Goal: Task Accomplishment & Management: Use online tool/utility

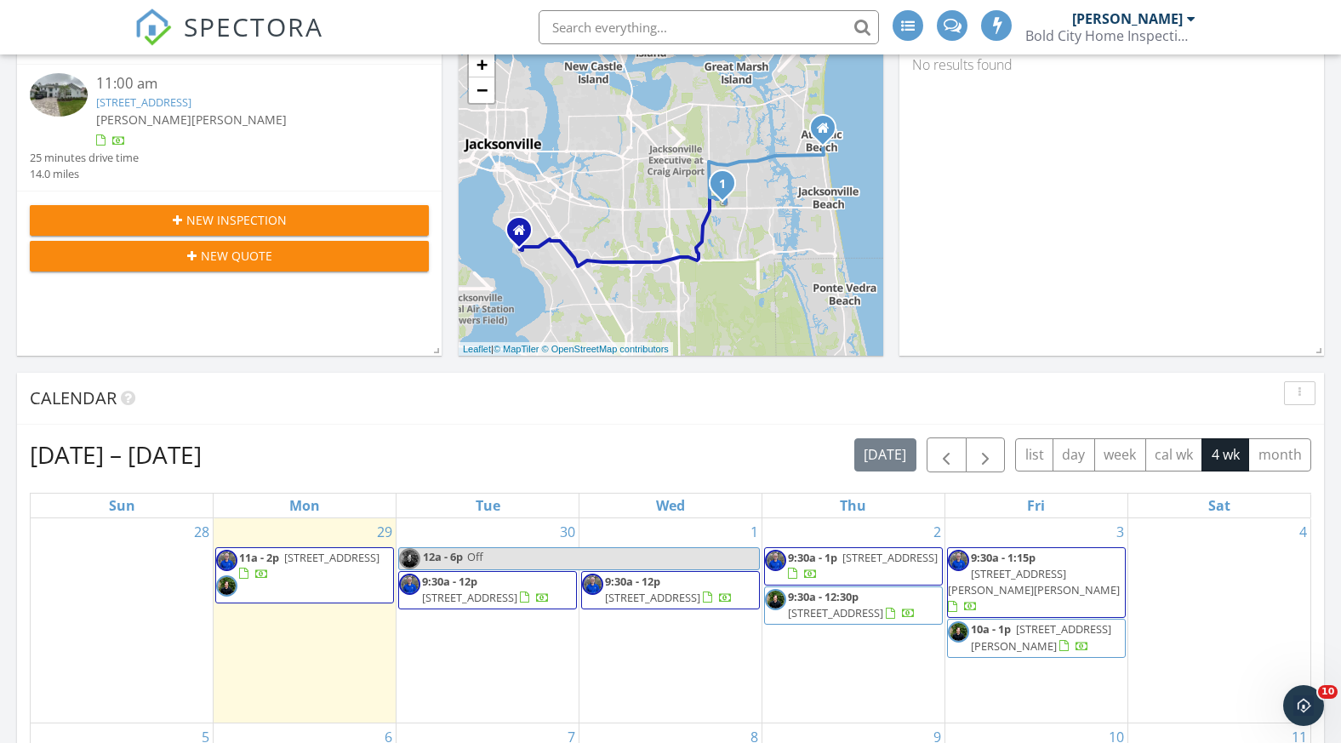
scroll to position [334, 0]
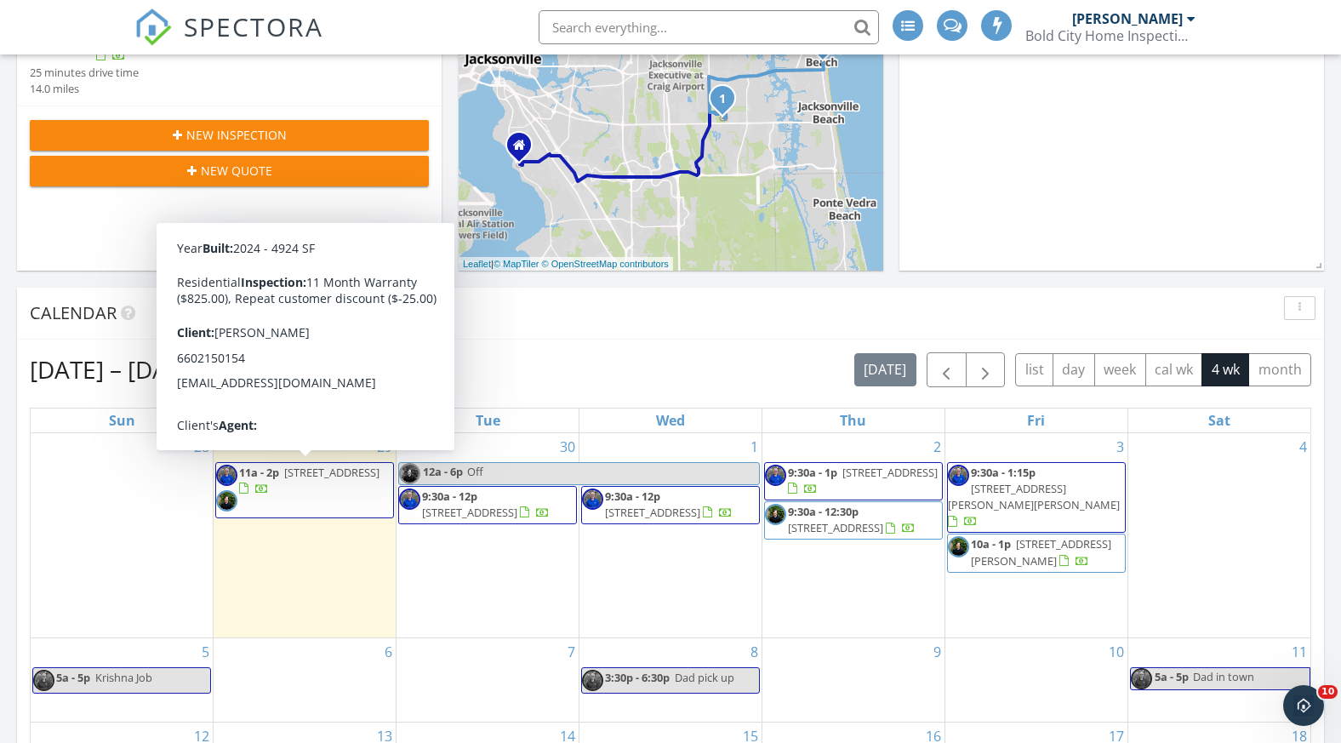
click at [309, 481] on span "11a - 2p [STREET_ADDRESS]" at bounding box center [304, 490] width 177 height 51
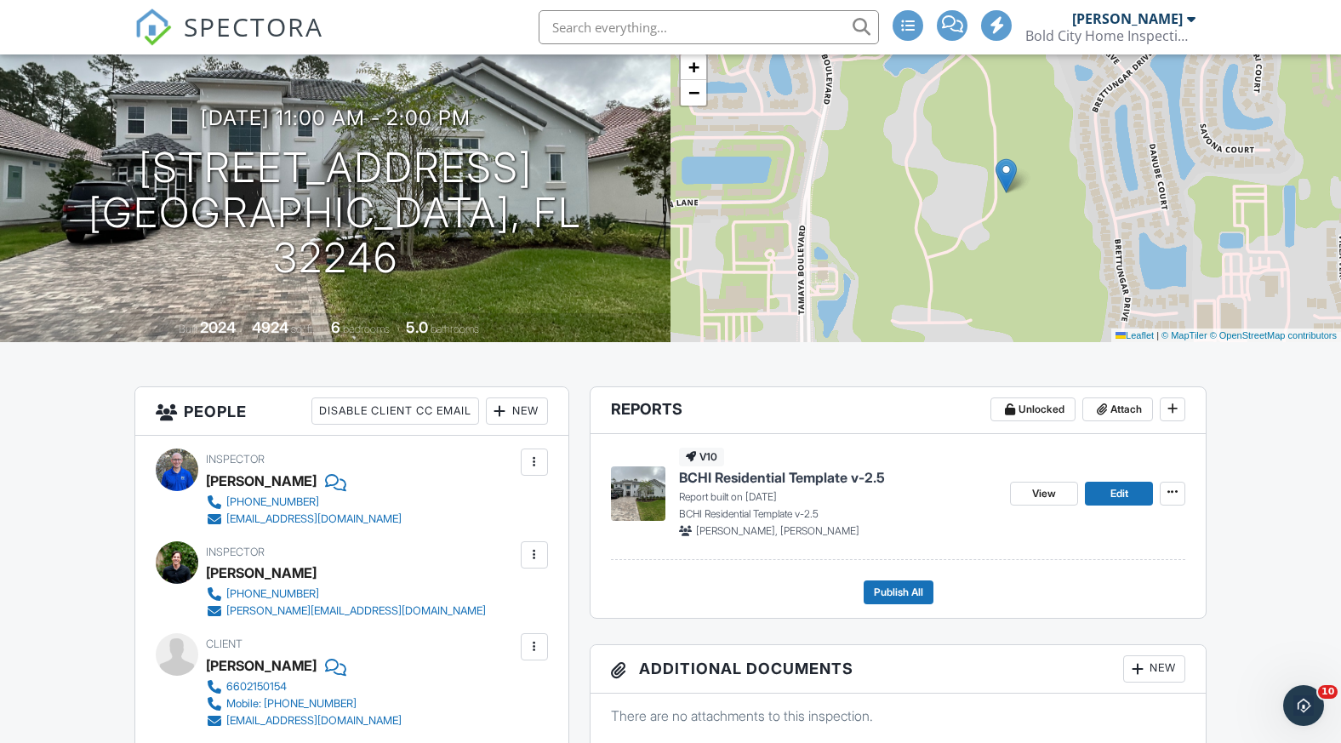
scroll to position [206, 0]
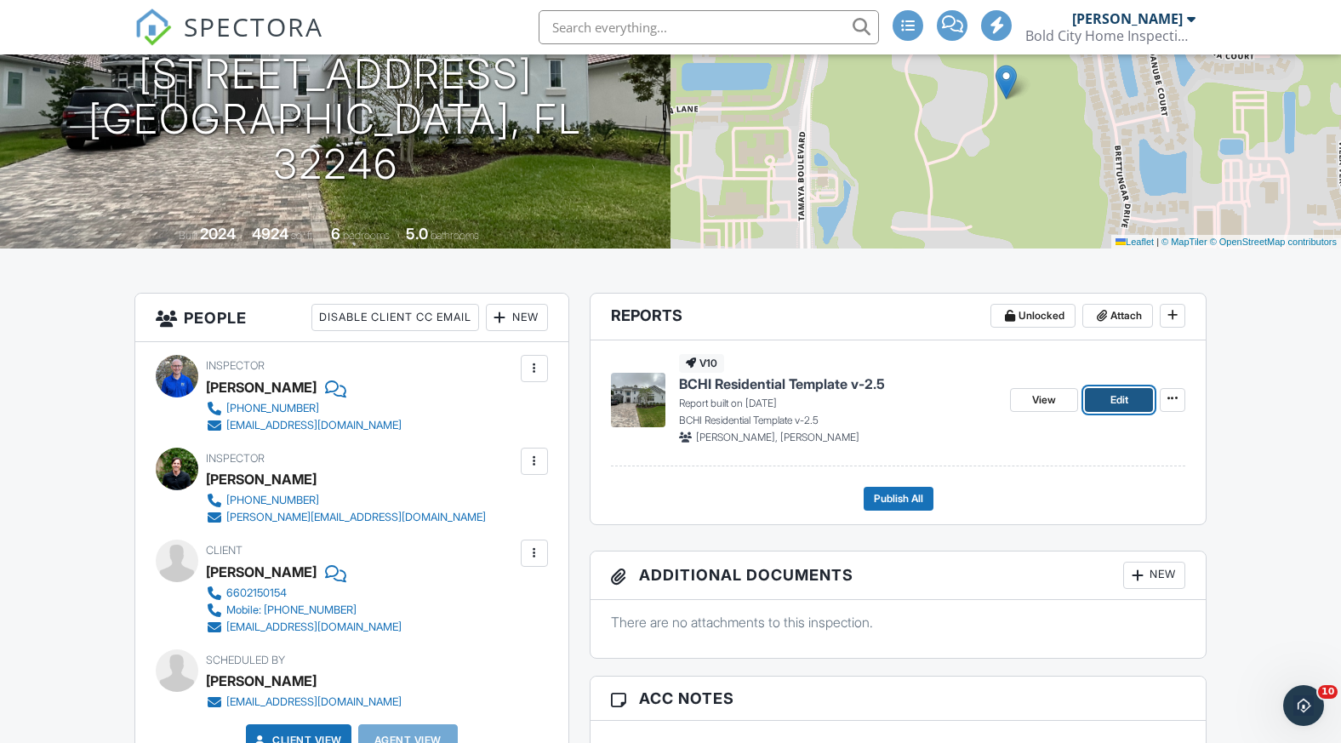
click at [1134, 403] on link "Edit" at bounding box center [1119, 400] width 68 height 24
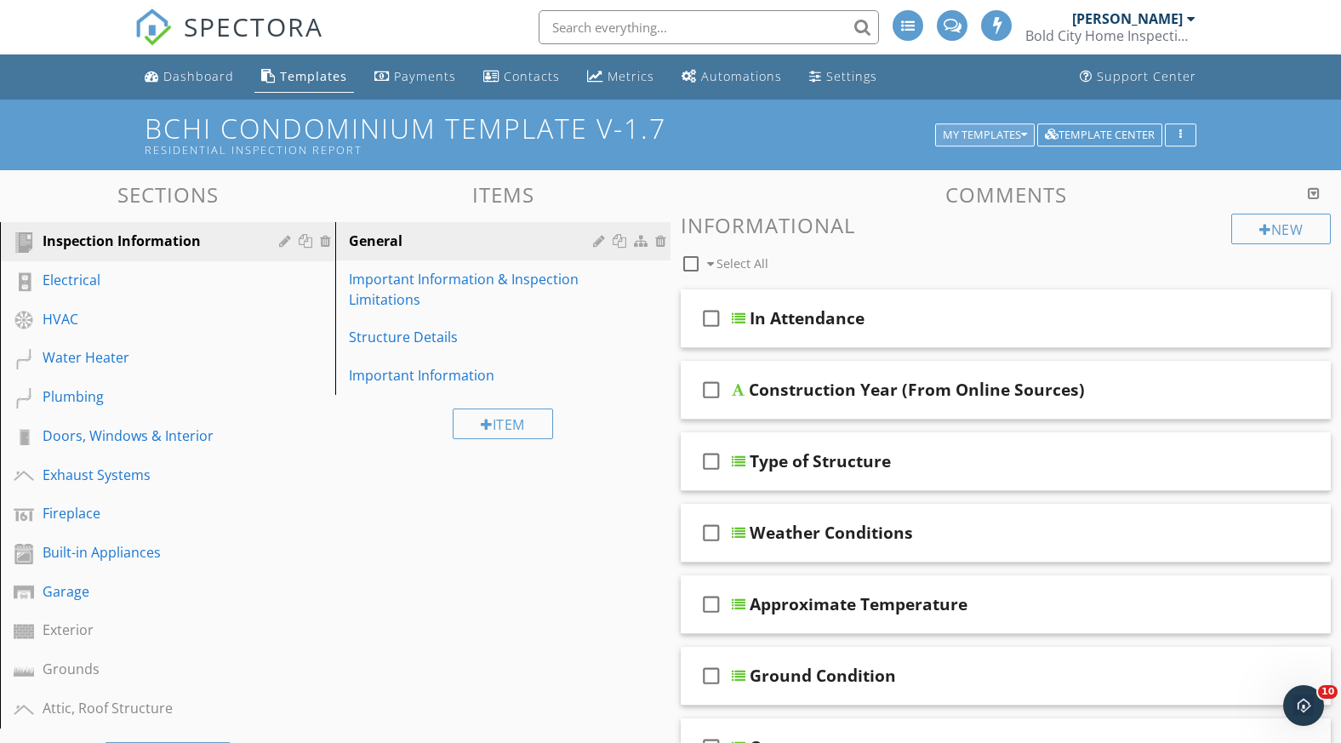
click at [996, 138] on div "My Templates" at bounding box center [985, 135] width 84 height 12
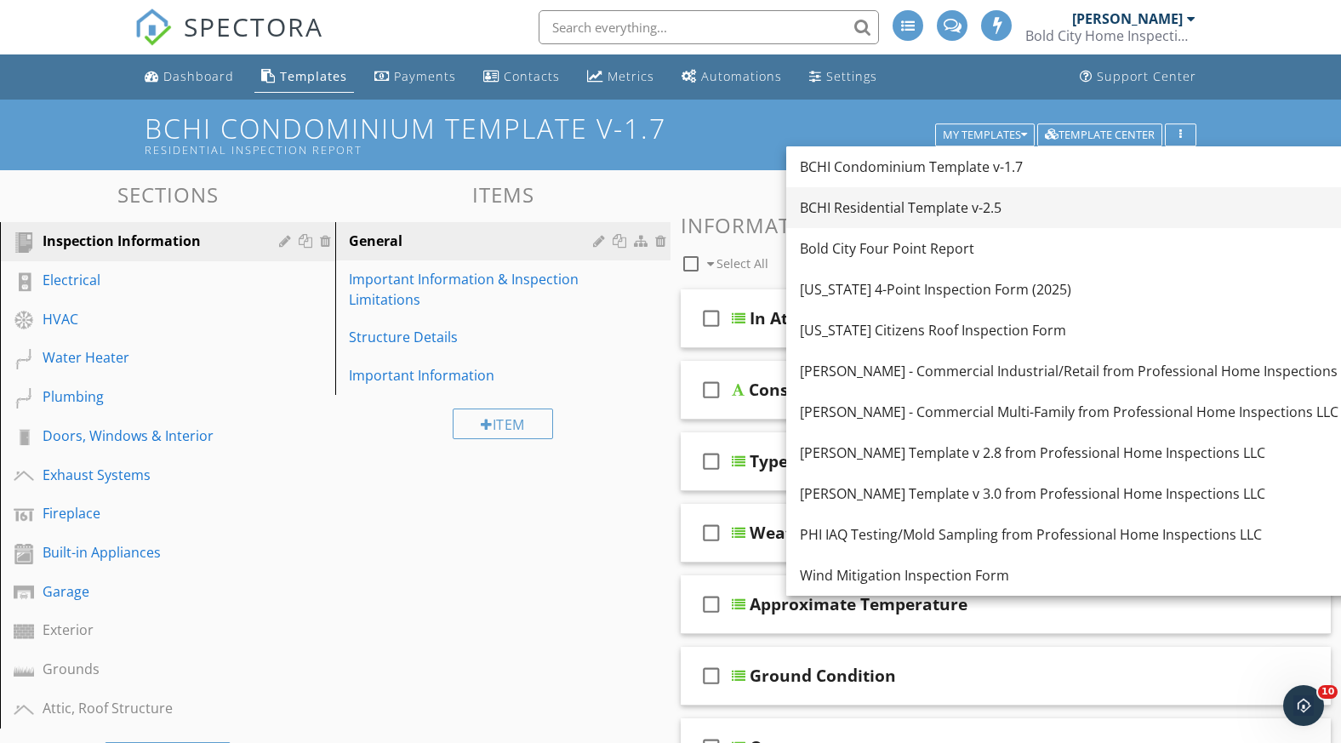
click at [984, 197] on div "BCHI Residential Template v-2.5" at bounding box center [1081, 207] width 563 height 20
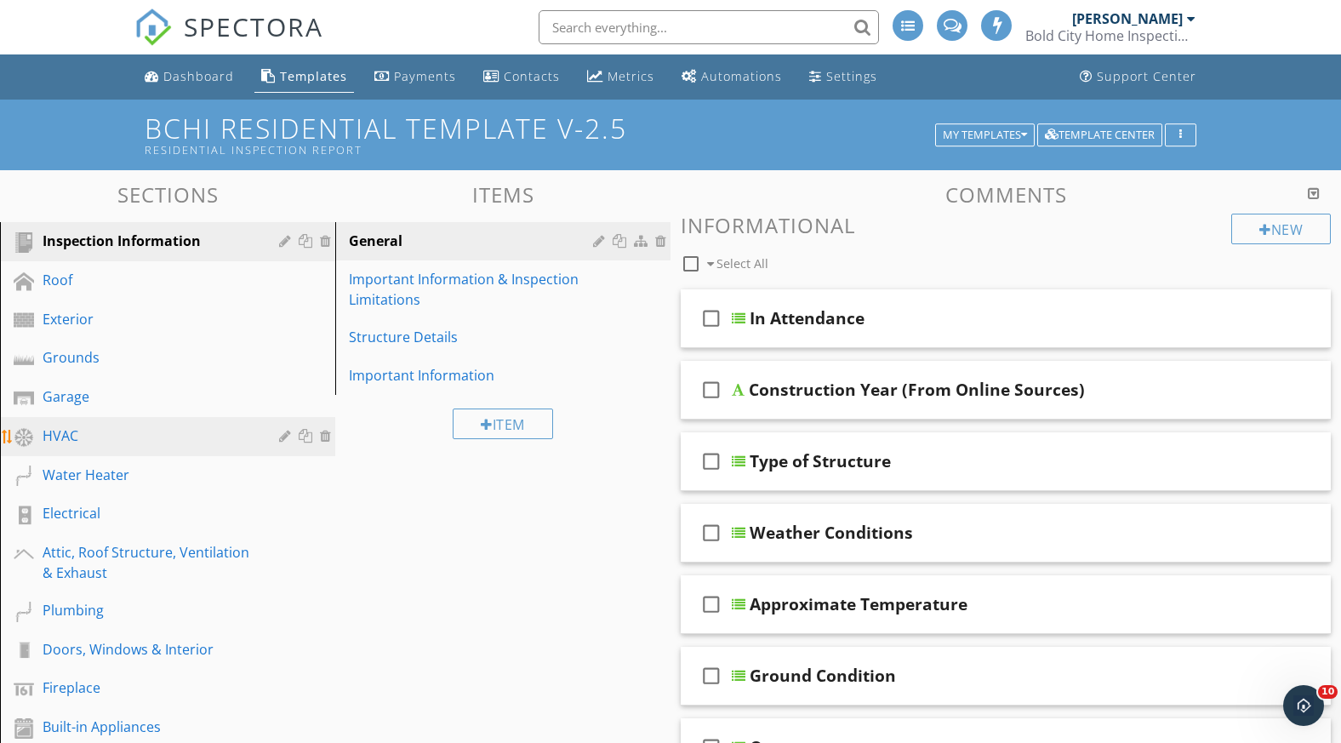
click at [71, 437] on div "HVAC" at bounding box center [149, 436] width 212 height 20
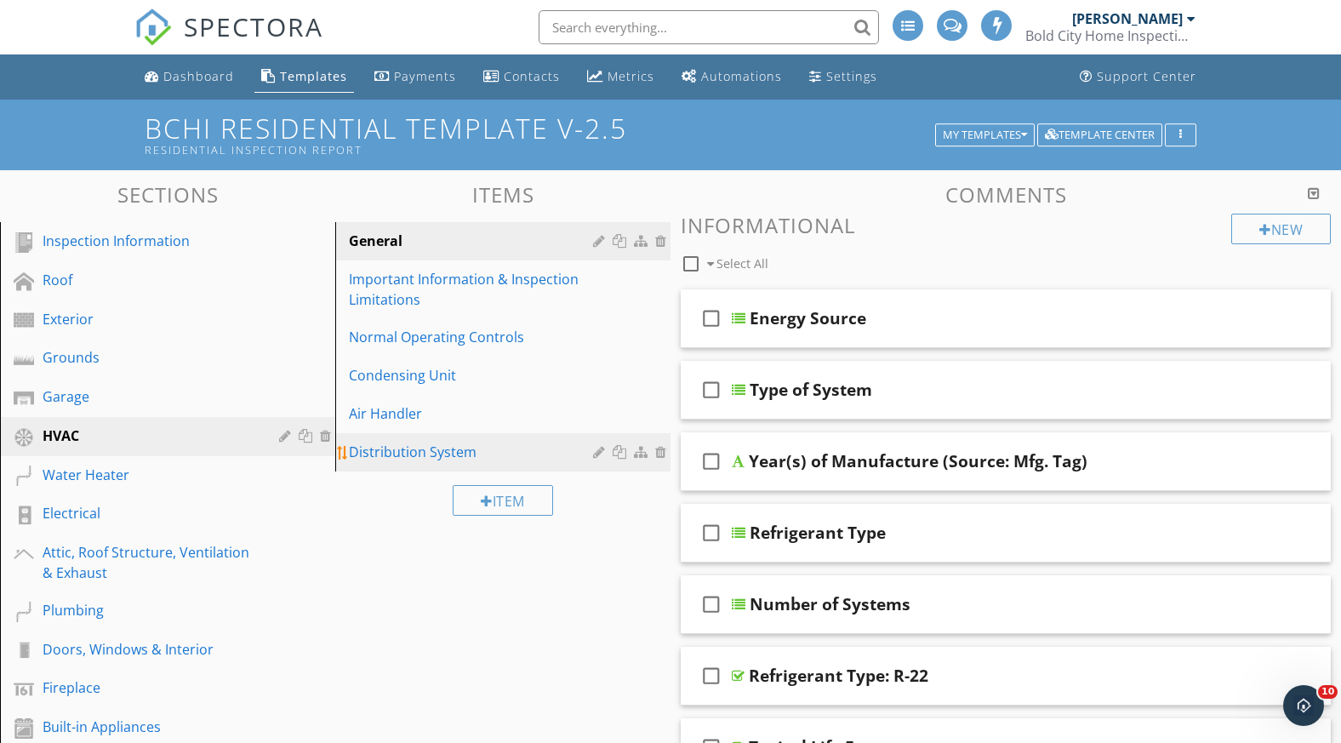
click at [406, 457] on div "Distribution System" at bounding box center [473, 452] width 249 height 20
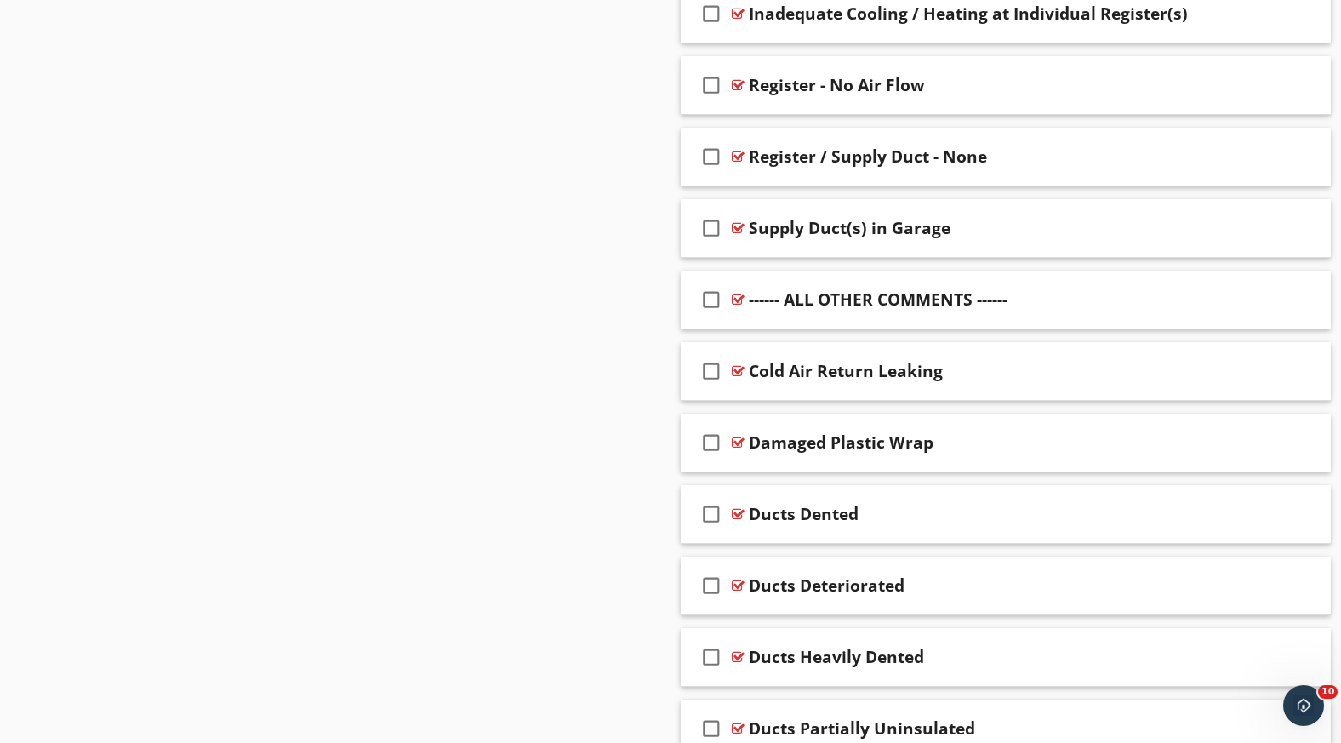
scroll to position [1156, 0]
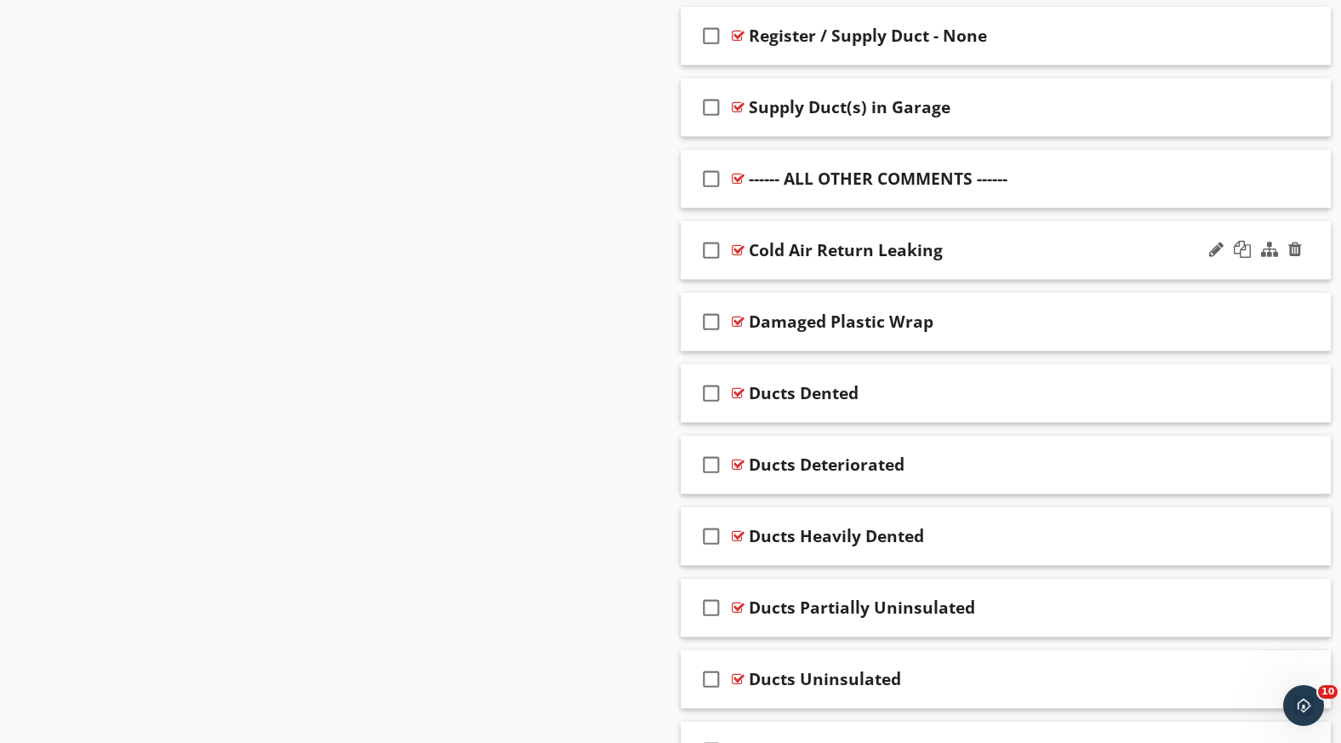
click at [789, 270] on div "check_box_outline_blank Cold Air Return Leaking" at bounding box center [1006, 250] width 650 height 59
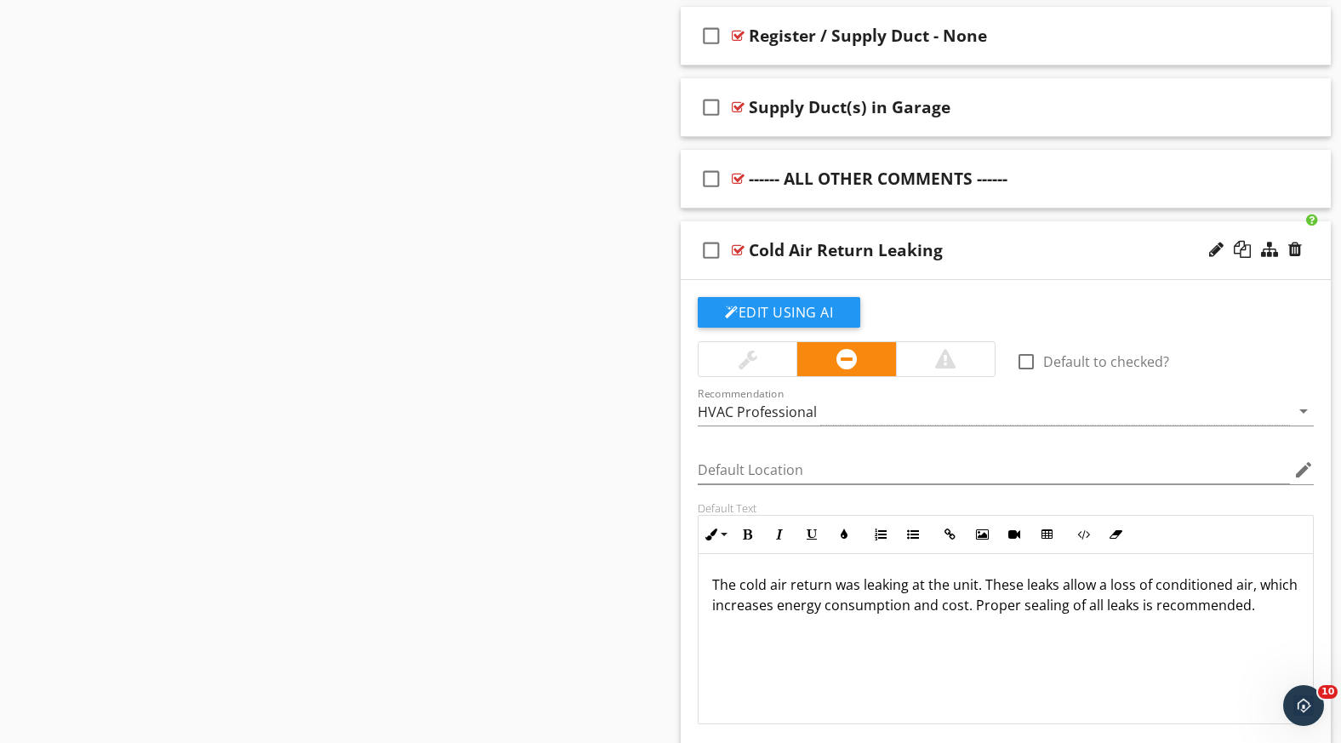
click at [791, 269] on div "check_box_outline_blank Cold Air Return Leaking" at bounding box center [1006, 250] width 650 height 59
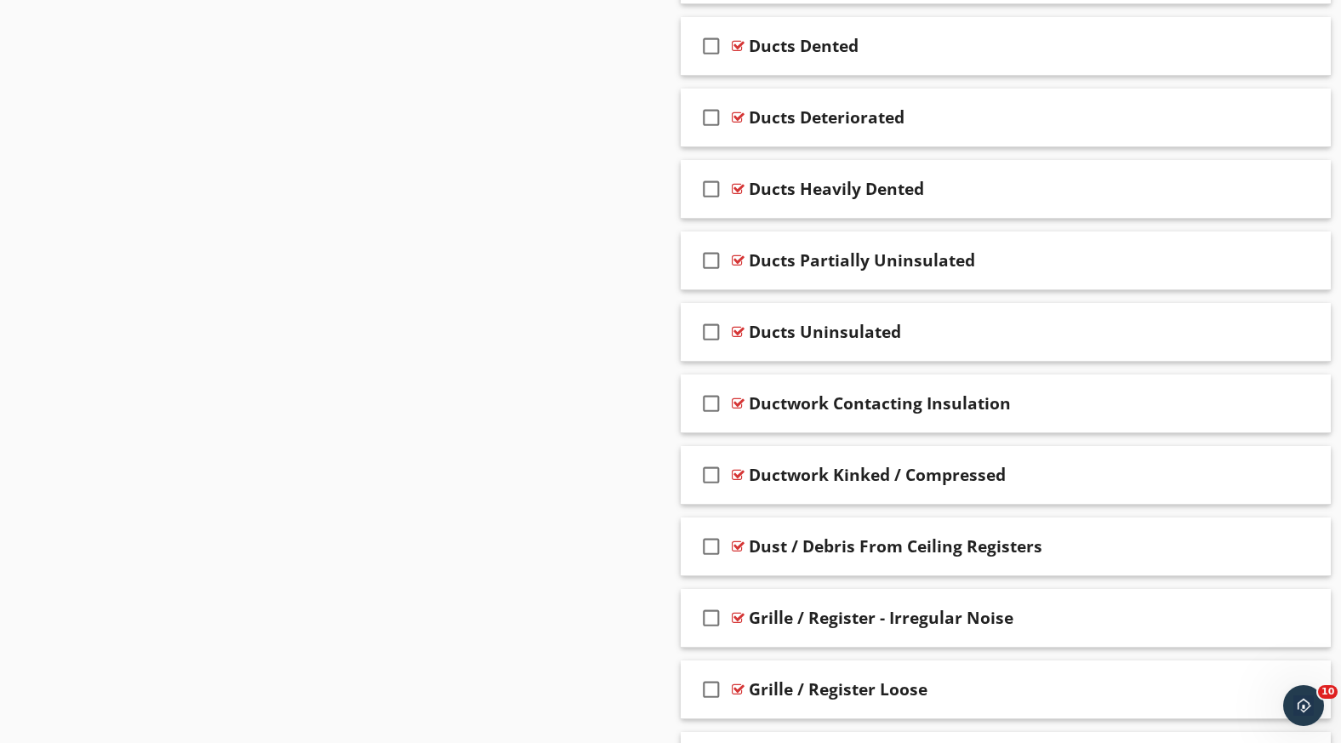
scroll to position [1517, 0]
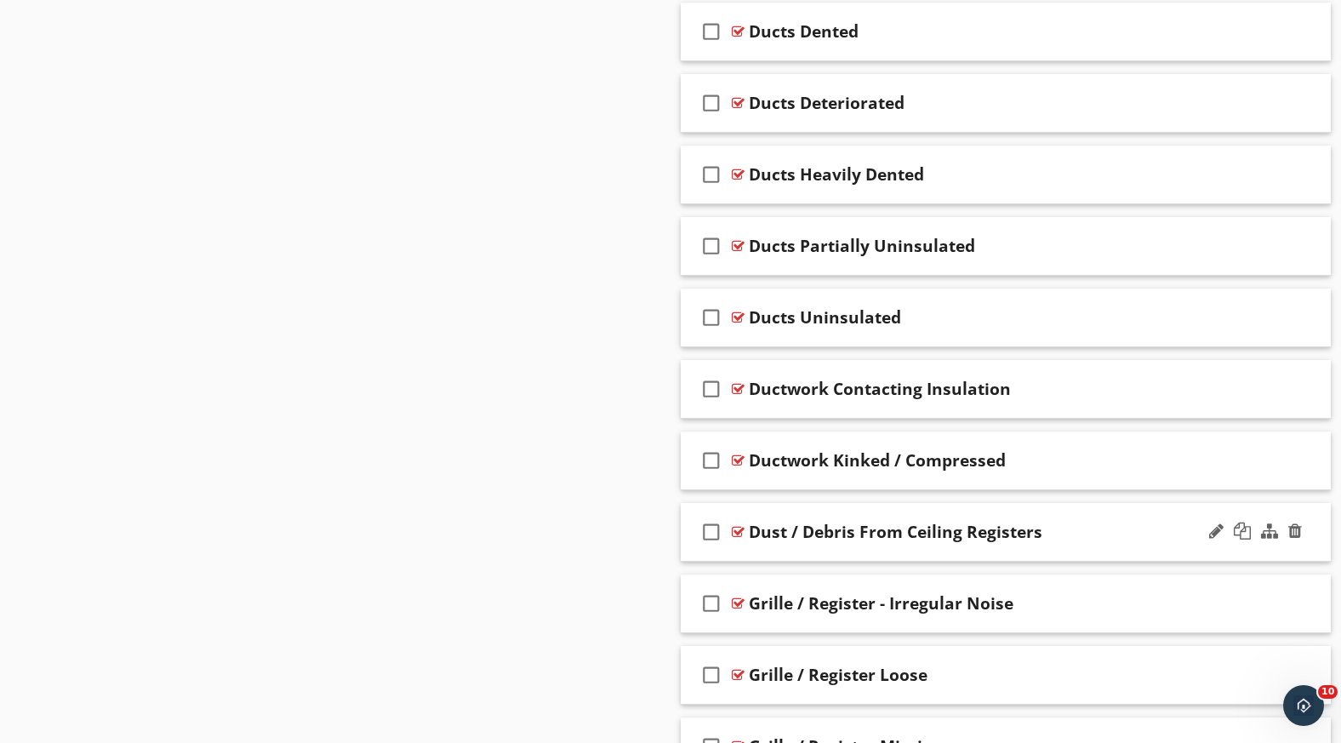
click at [809, 558] on div "check_box_outline_blank Dust / Debris From Ceiling Registers" at bounding box center [1006, 532] width 650 height 59
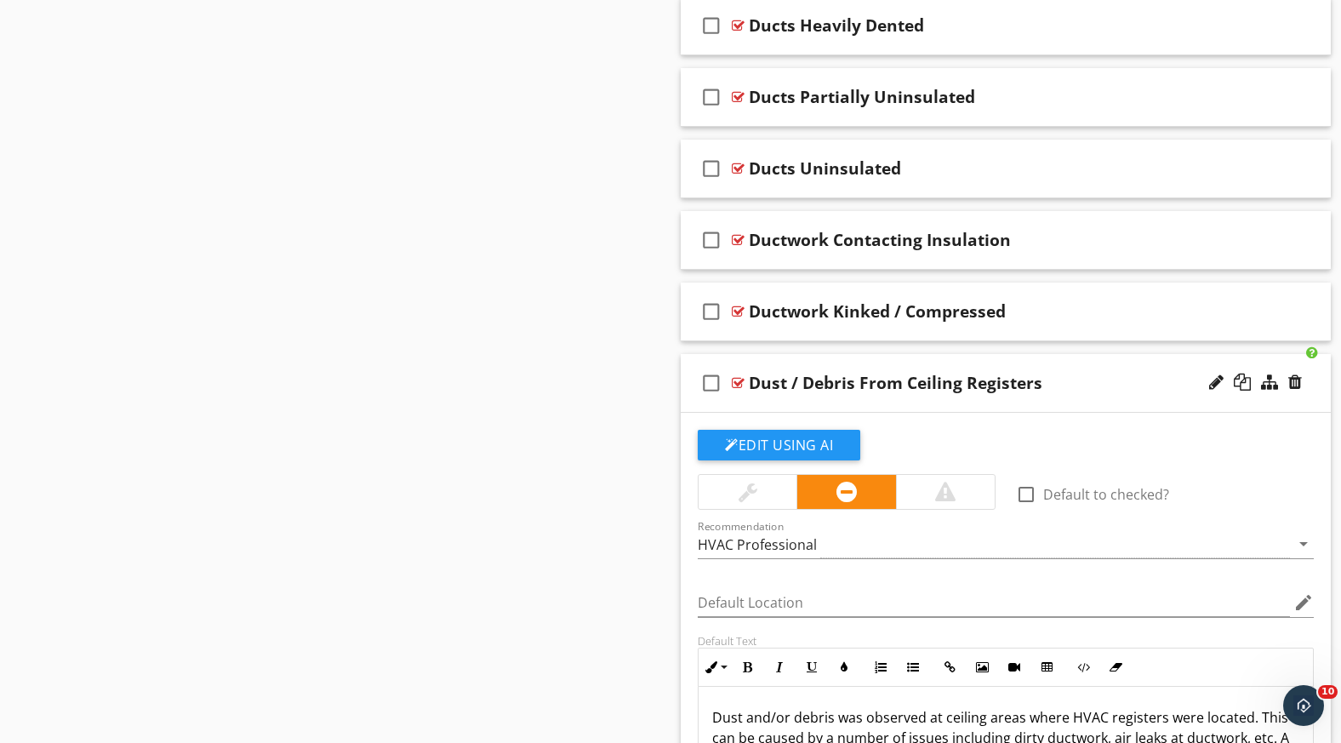
scroll to position [1860, 0]
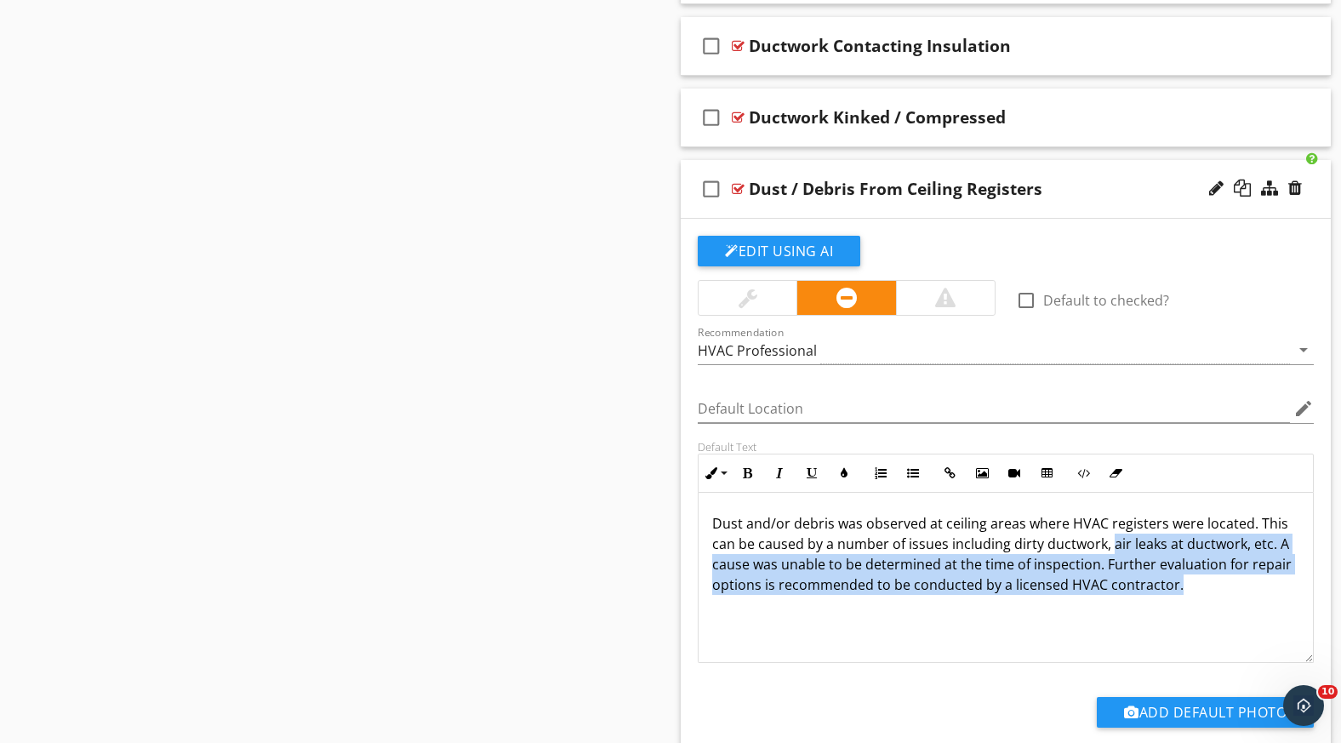
drag, startPoint x: 1109, startPoint y: 546, endPoint x: 1220, endPoint y: 608, distance: 127.6
click at [1220, 608] on div "Dust and/or debris was observed at ceiling areas where HVAC registers were loca…" at bounding box center [1006, 578] width 614 height 170
copy p "air leaks at ductwork, etc. A cause was unable to be determined at the time of …"
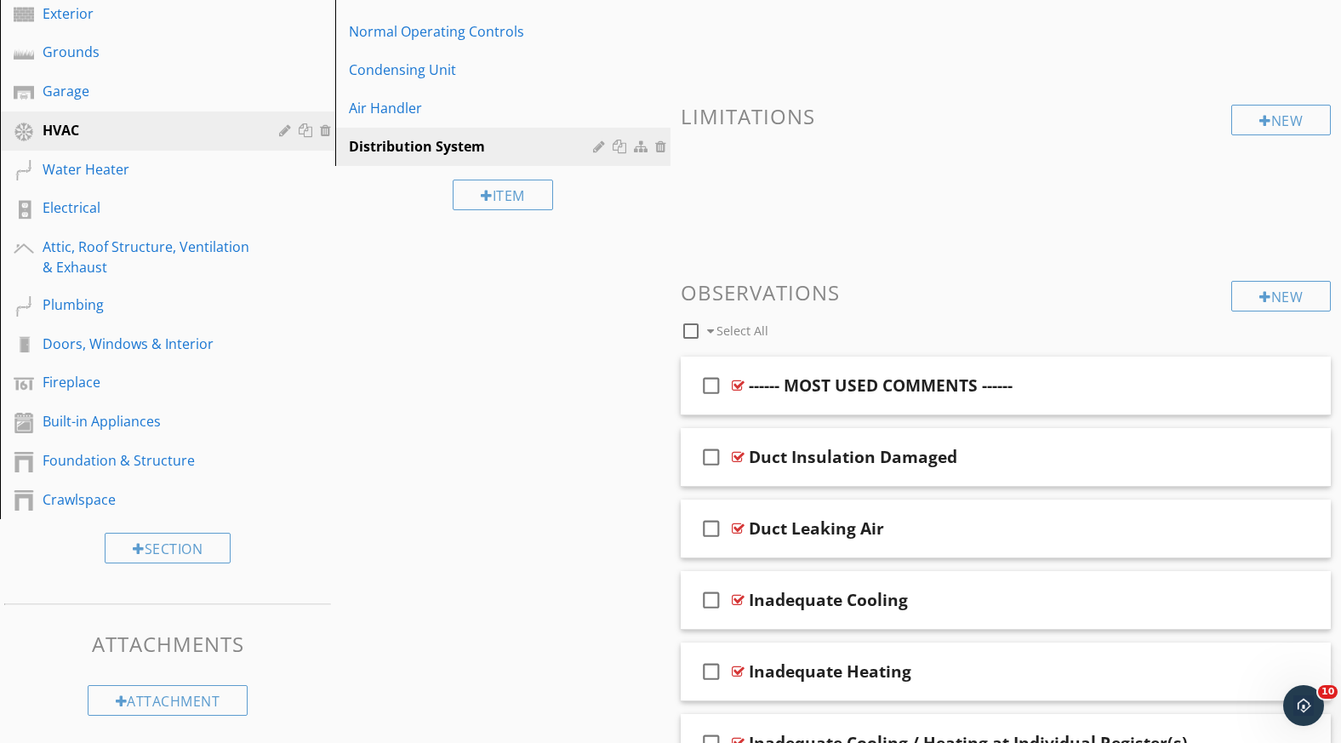
scroll to position [0, 0]
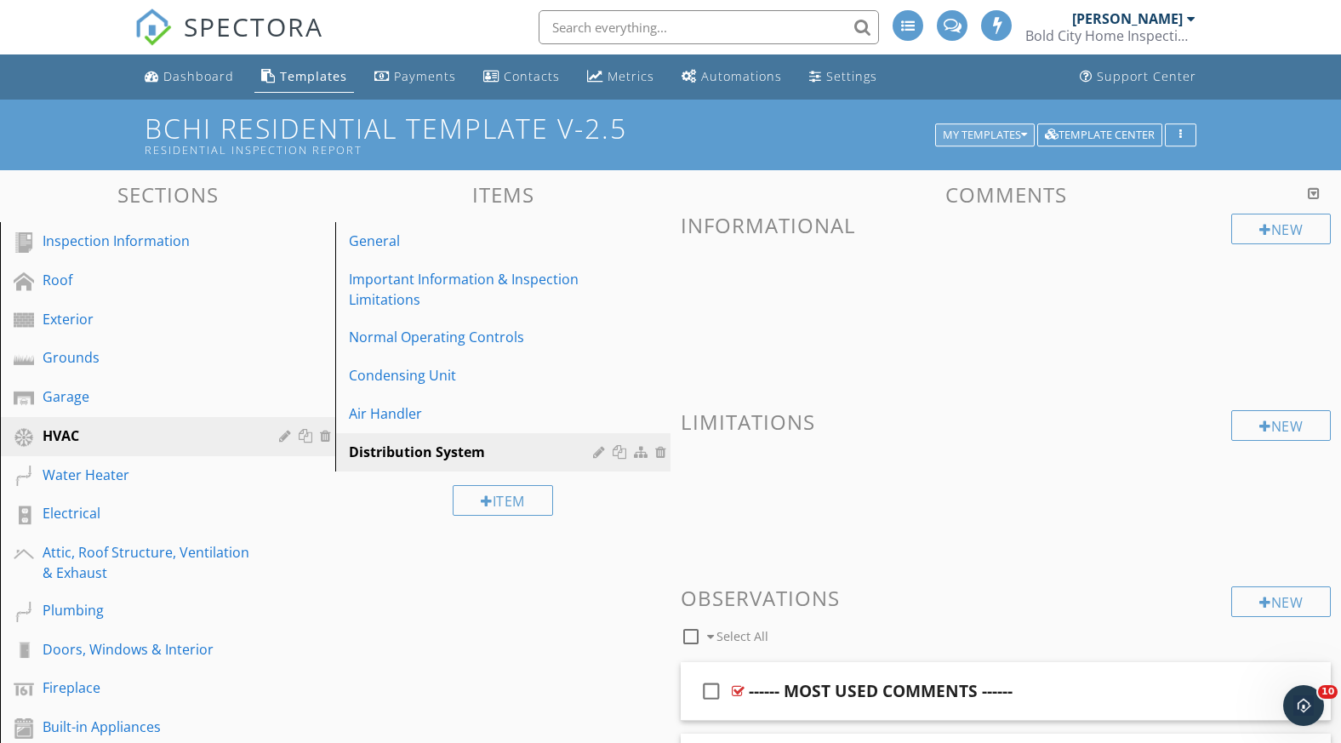
click at [988, 137] on div "My Templates" at bounding box center [985, 135] width 84 height 12
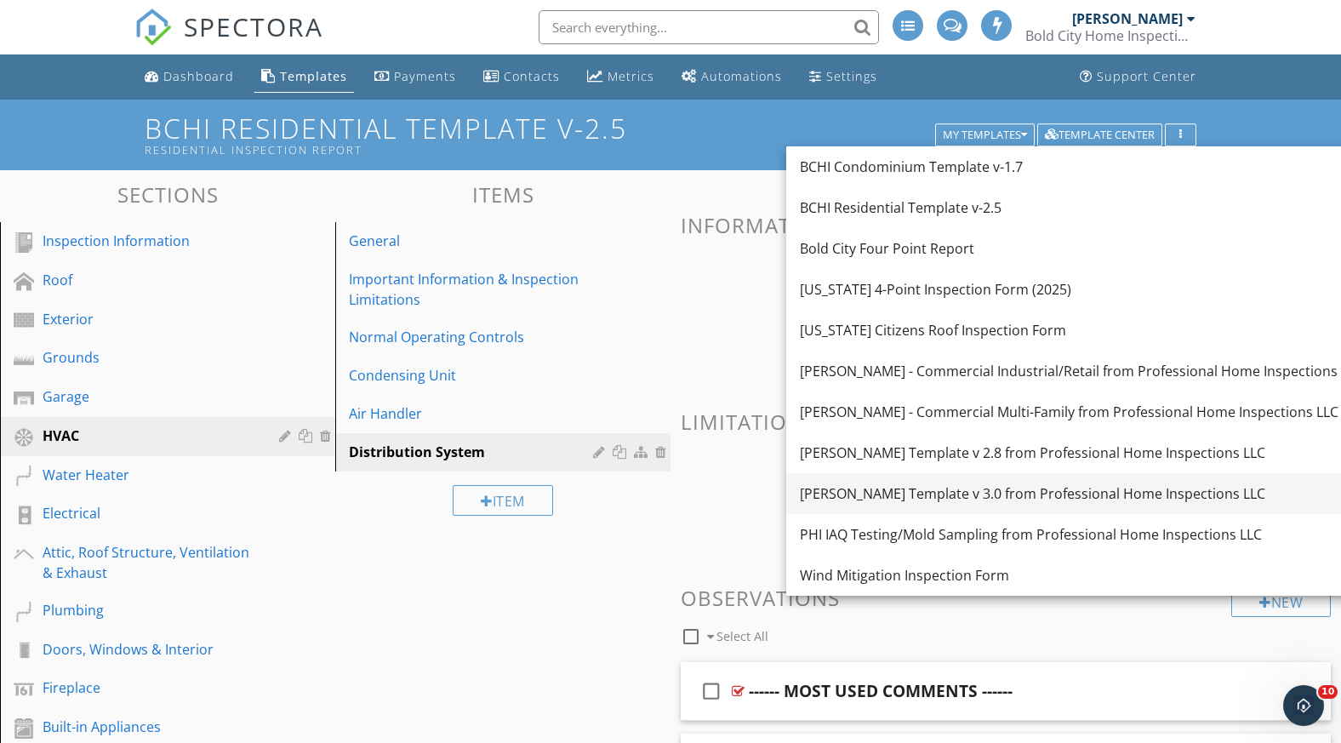
click at [955, 490] on div "[PERSON_NAME] Template v 3.0 from Professional Home Inspections LLC" at bounding box center [1081, 493] width 563 height 20
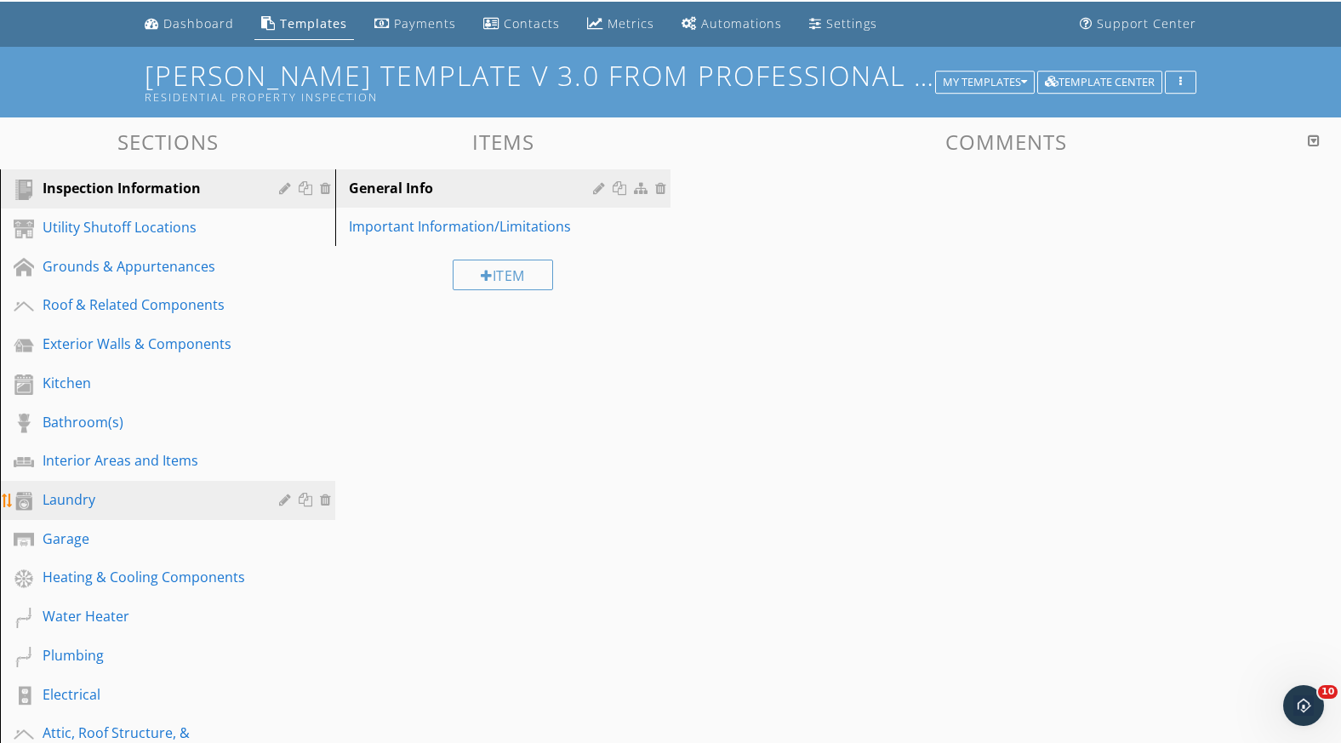
scroll to position [280, 0]
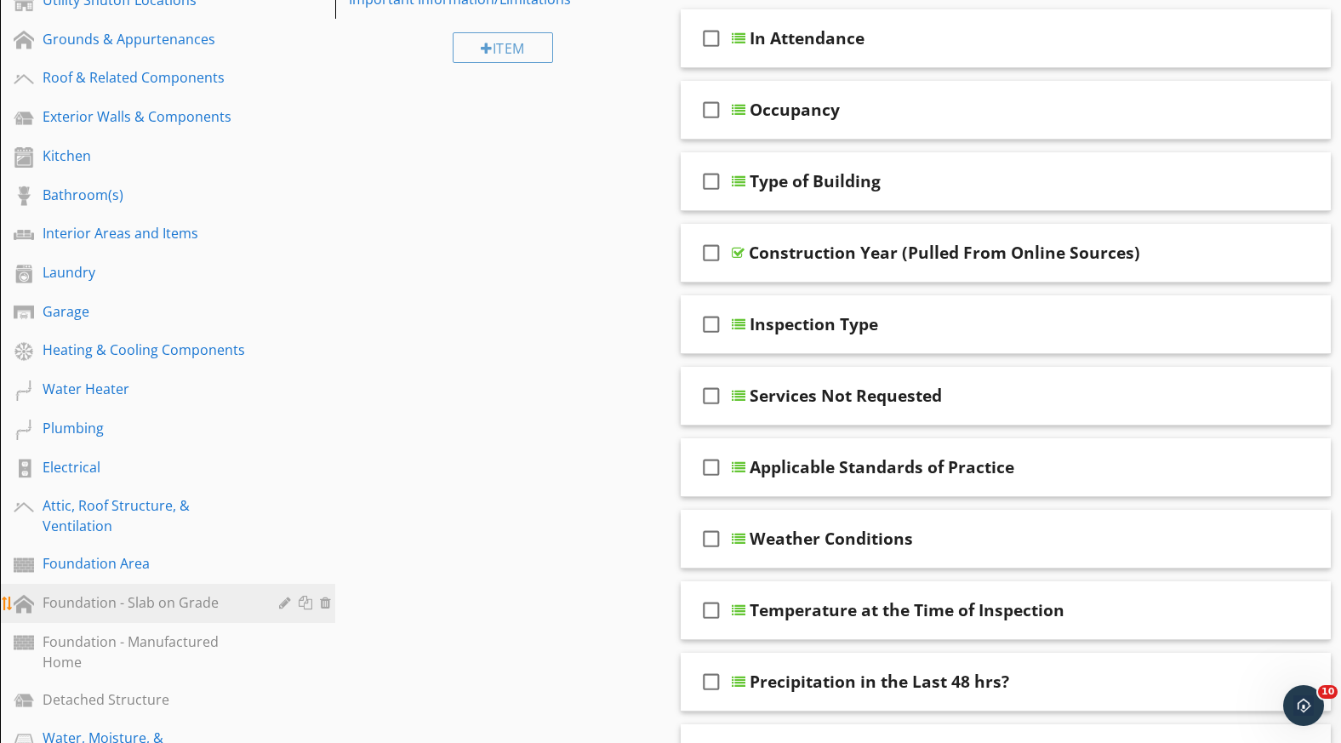
click at [117, 591] on link "Foundation - Slab on Grade" at bounding box center [170, 603] width 330 height 39
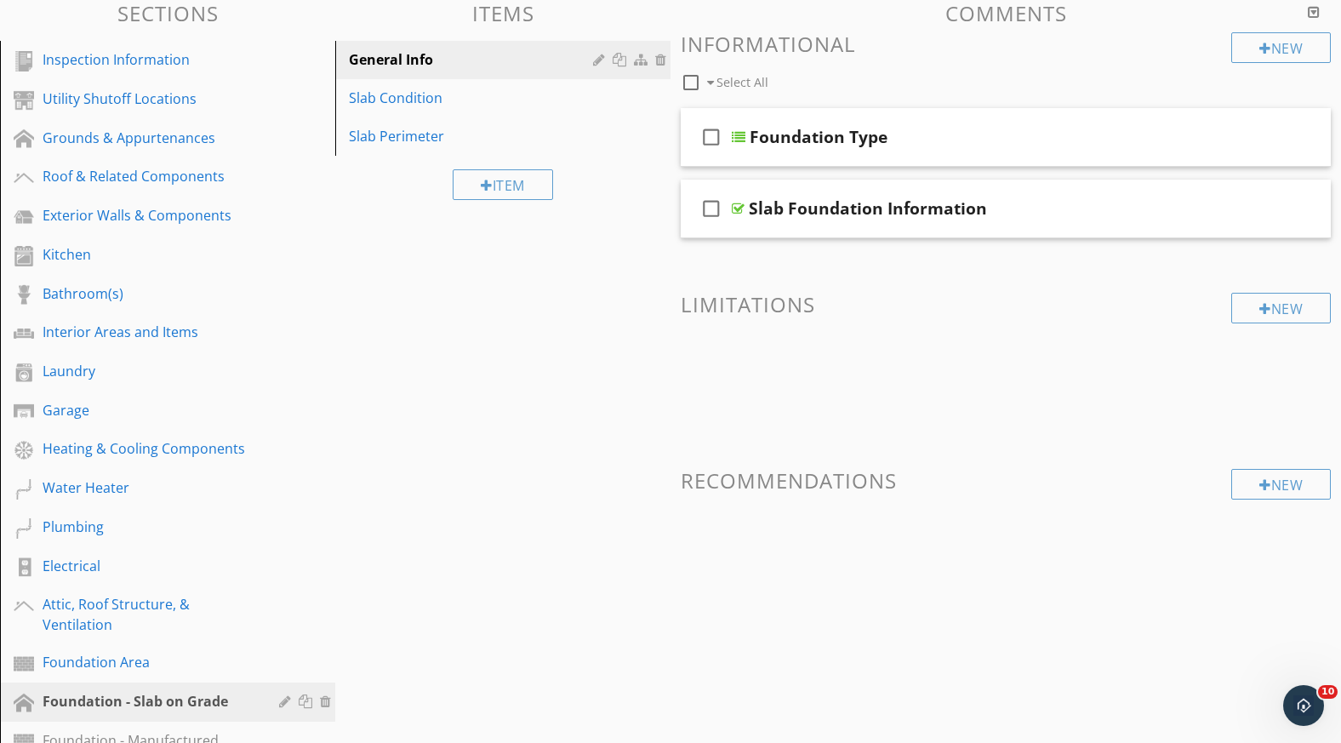
scroll to position [176, 0]
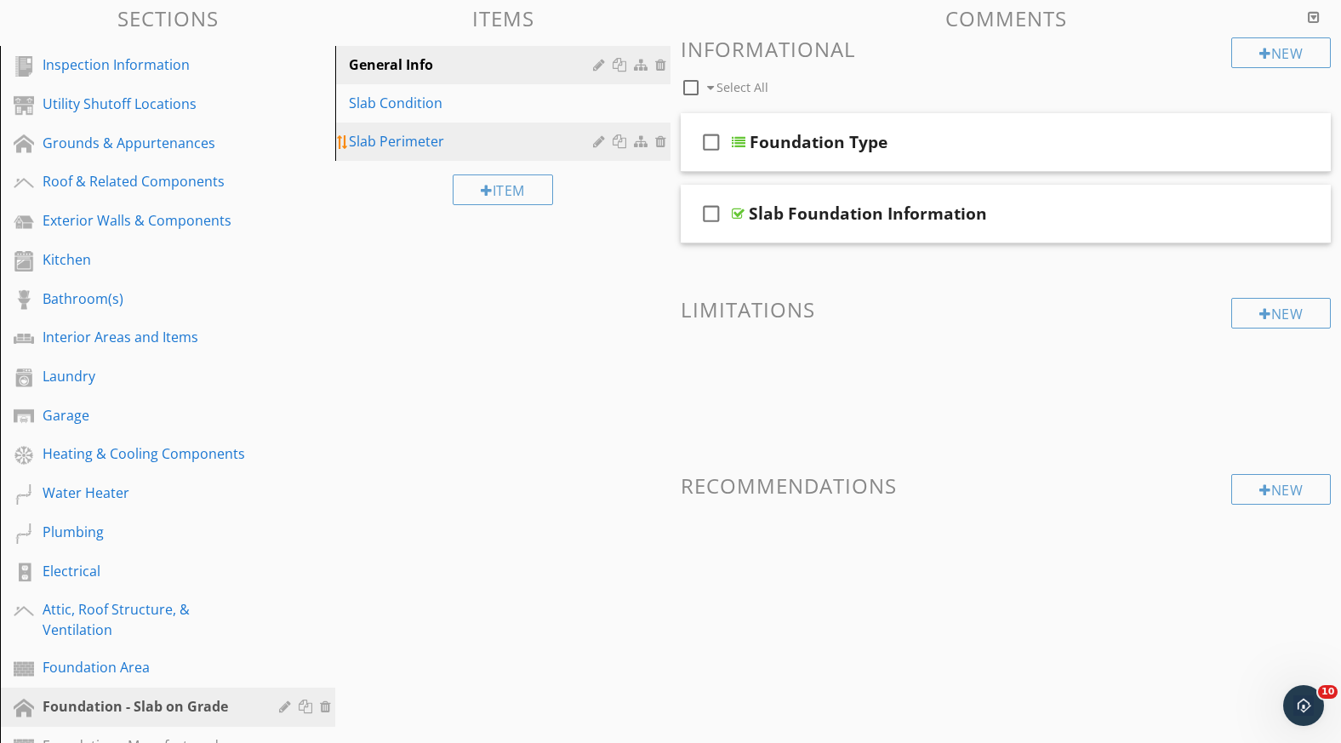
click at [397, 135] on div "Slab Perimeter" at bounding box center [473, 141] width 249 height 20
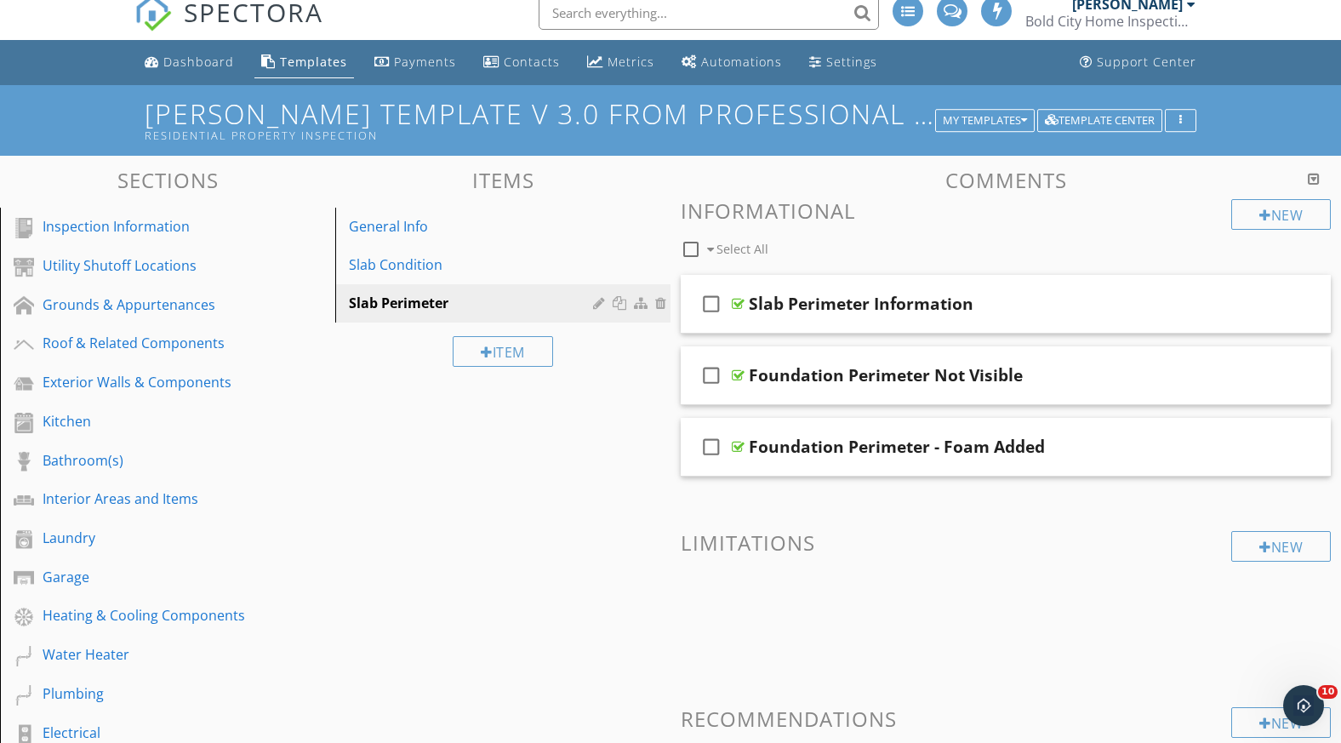
scroll to position [0, 0]
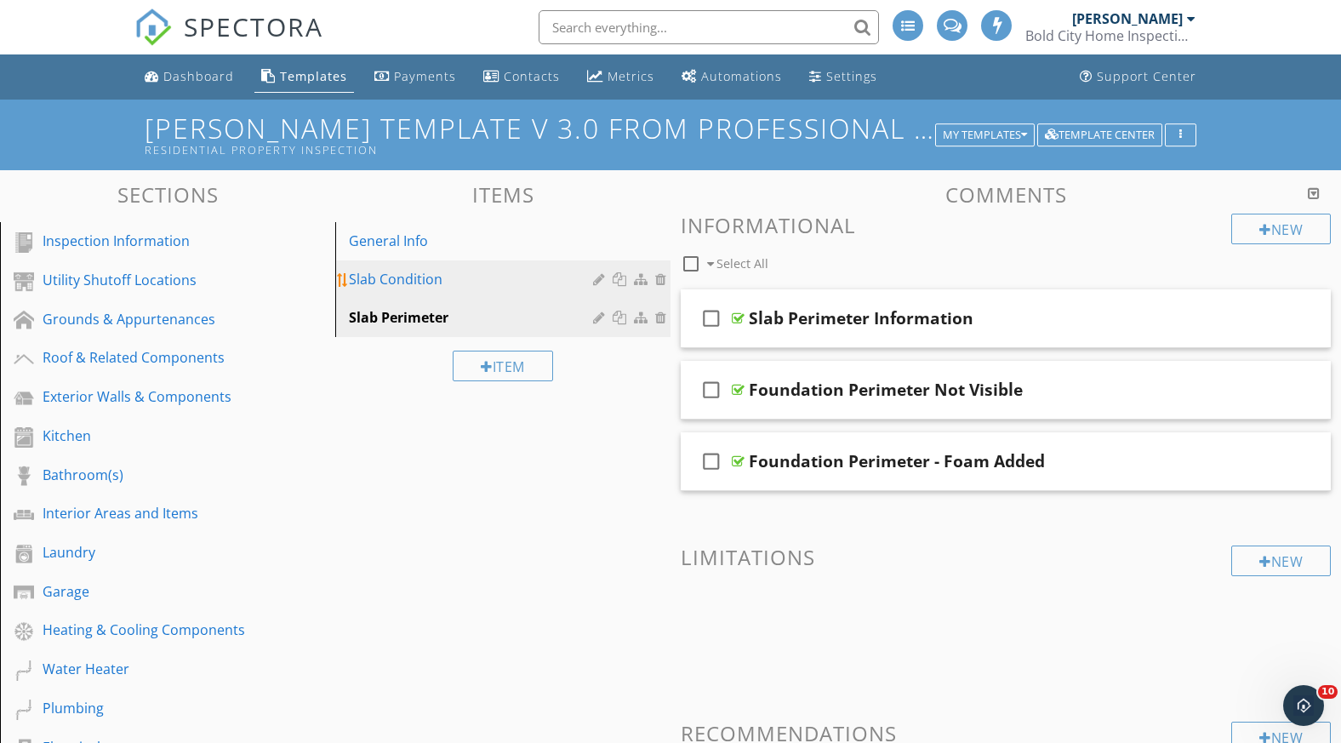
click at [385, 269] on div "Slab Condition" at bounding box center [473, 279] width 249 height 20
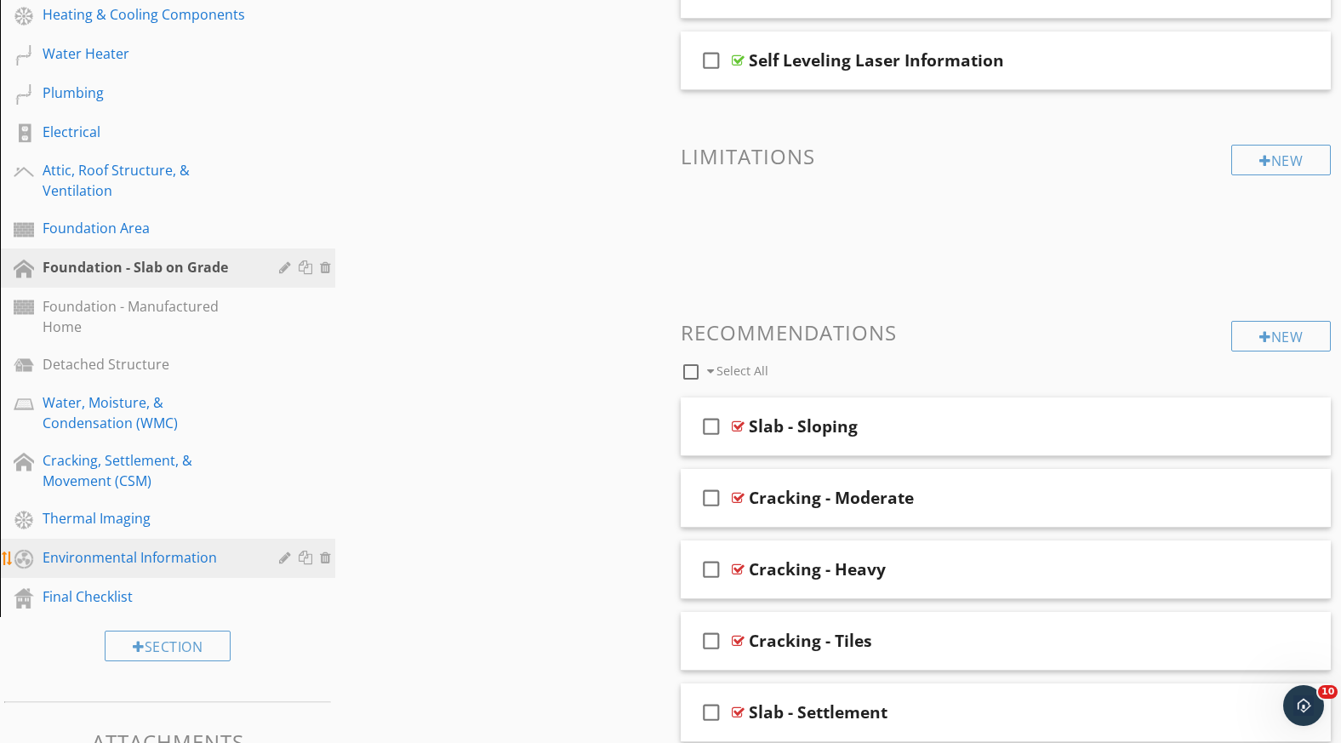
scroll to position [614, 0]
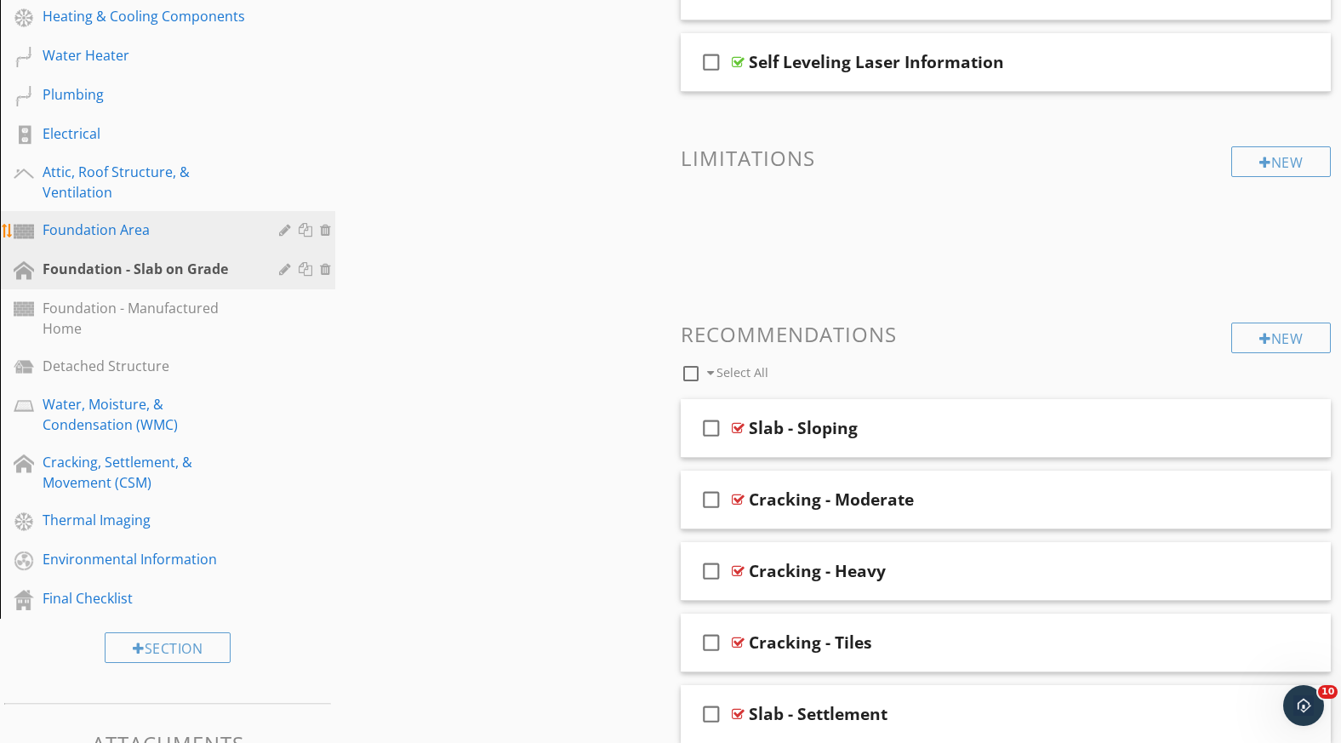
click at [91, 231] on div "Foundation Area" at bounding box center [149, 230] width 212 height 20
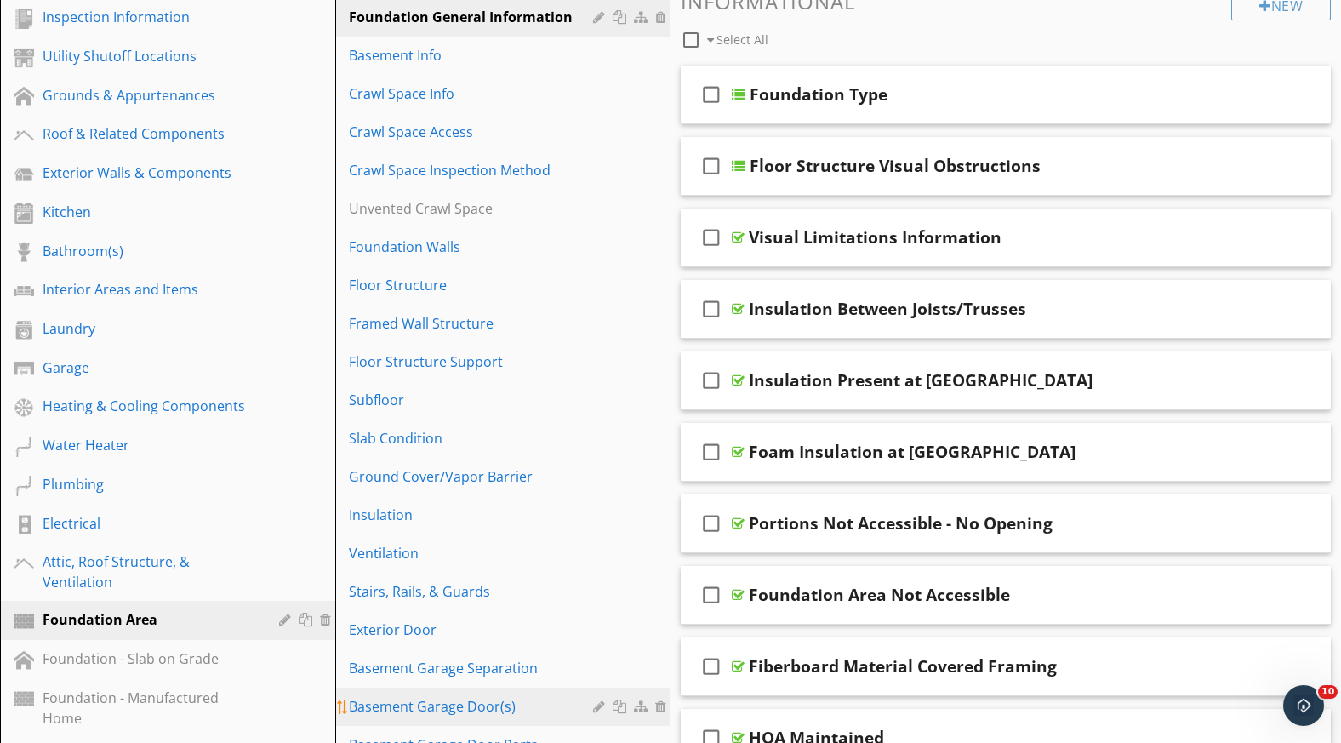
scroll to position [195, 0]
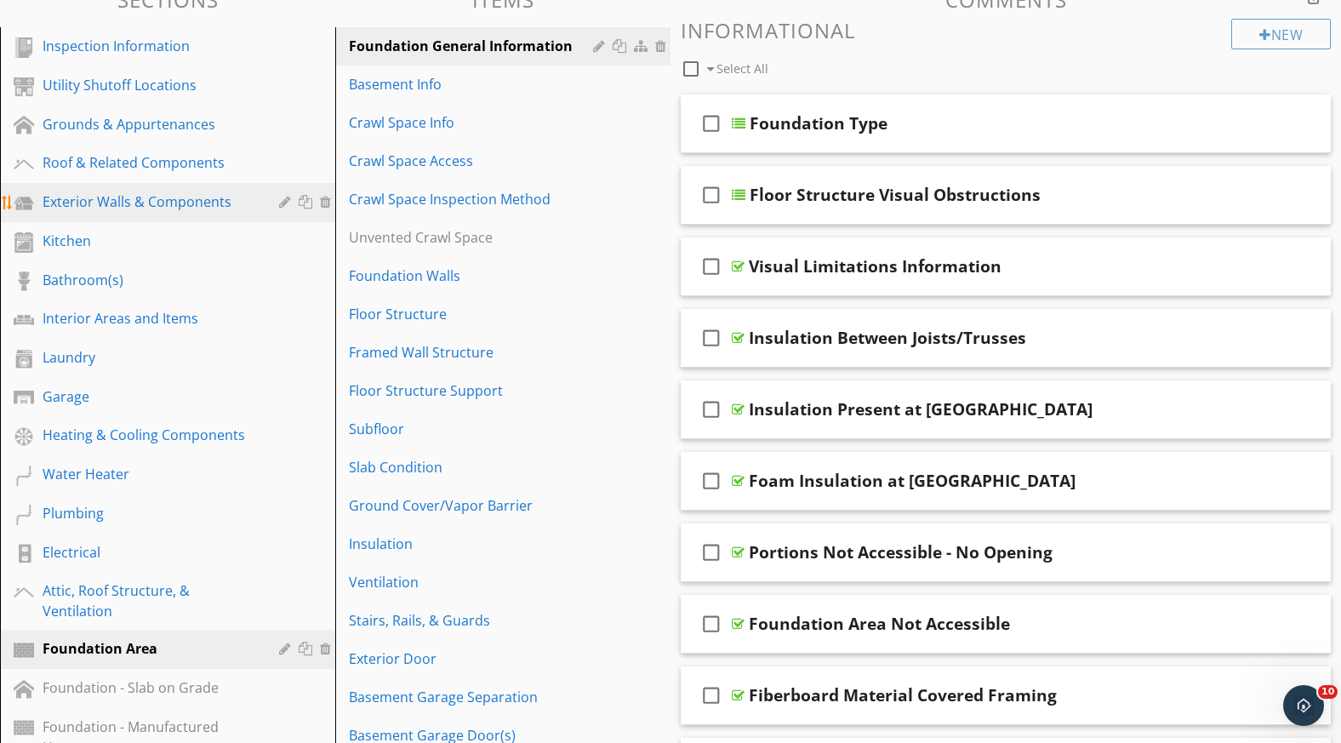
click at [107, 191] on link "Exterior Walls & Components" at bounding box center [170, 202] width 330 height 39
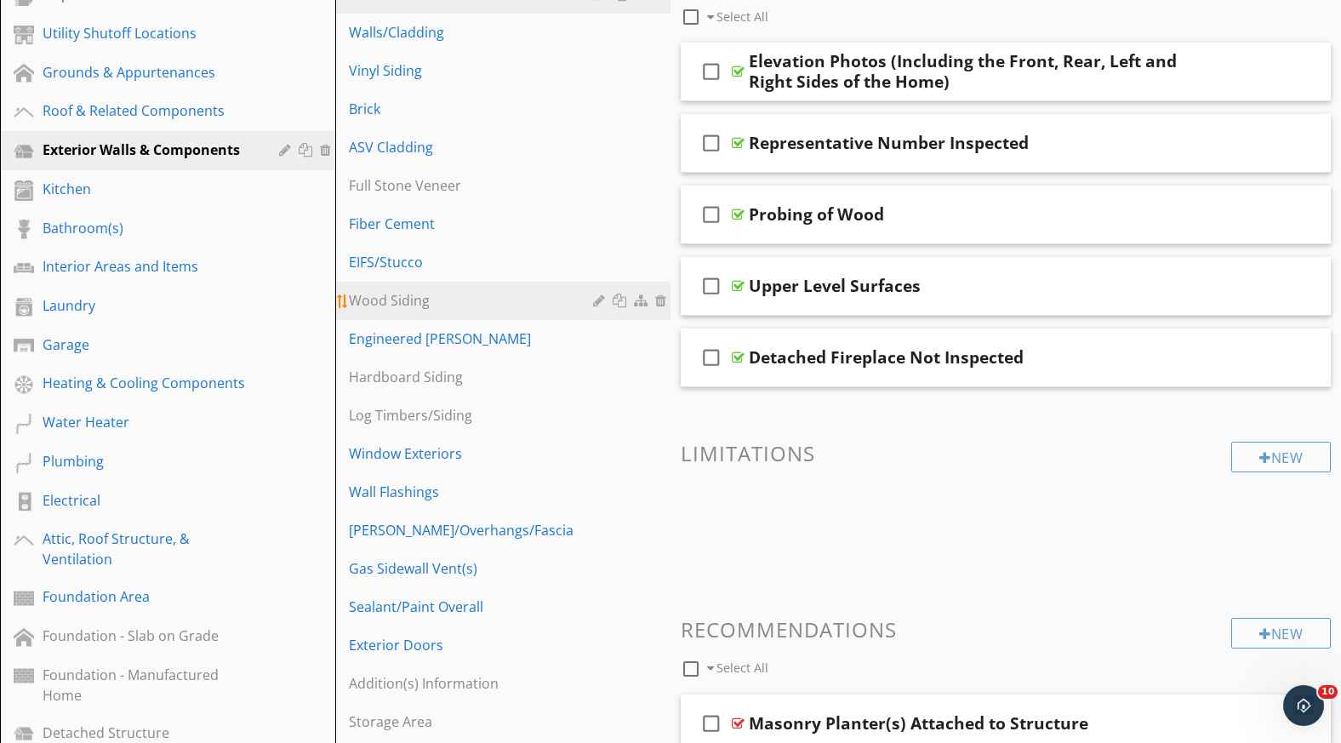
scroll to position [249, 0]
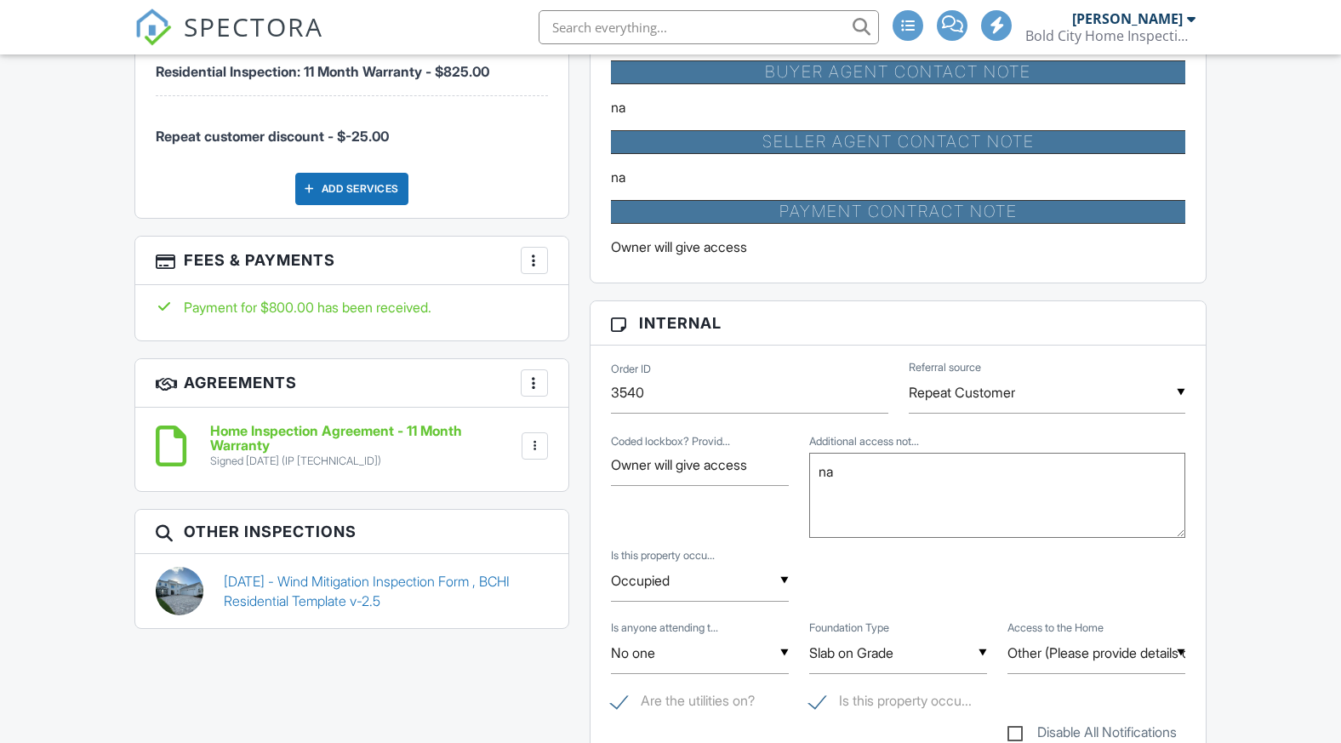
scroll to position [1036, 0]
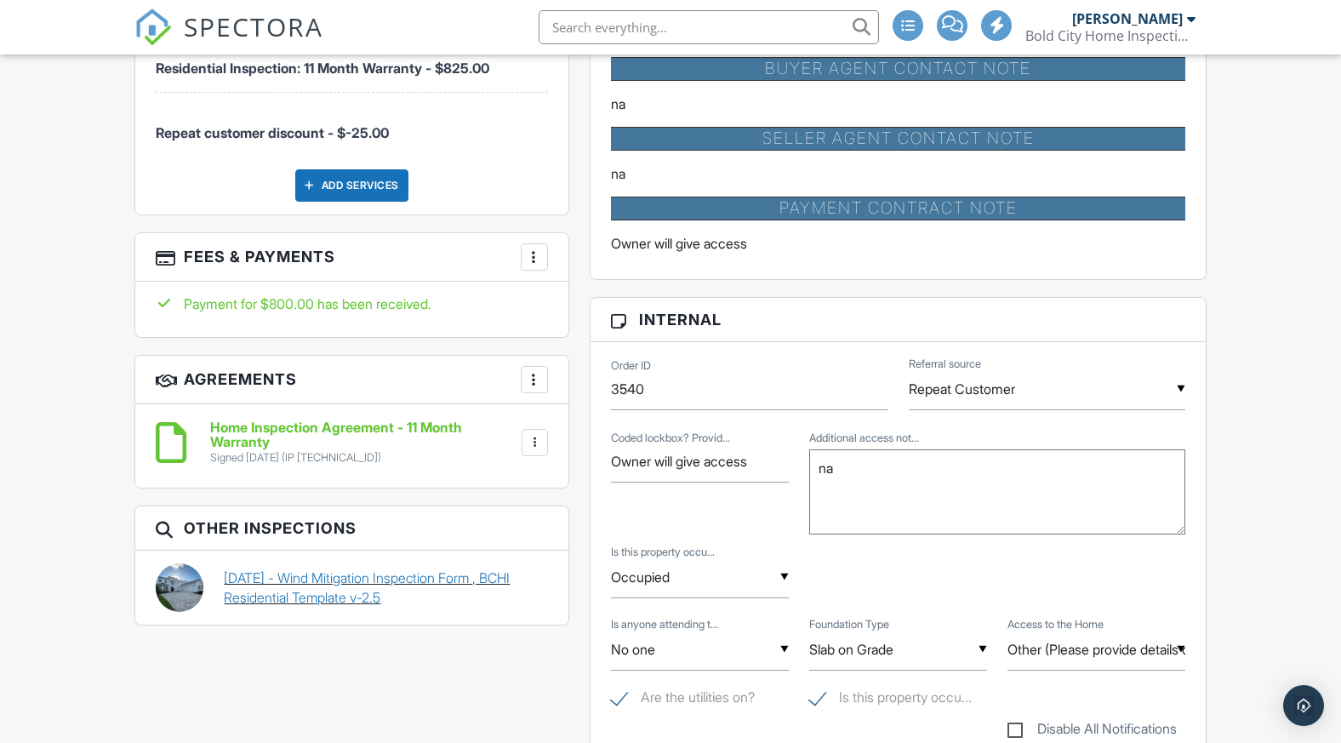
click at [334, 588] on link "10/11/2024 - Wind Mitigation Inspection Form , BCHI Residential Template v-2.5" at bounding box center [385, 588] width 323 height 38
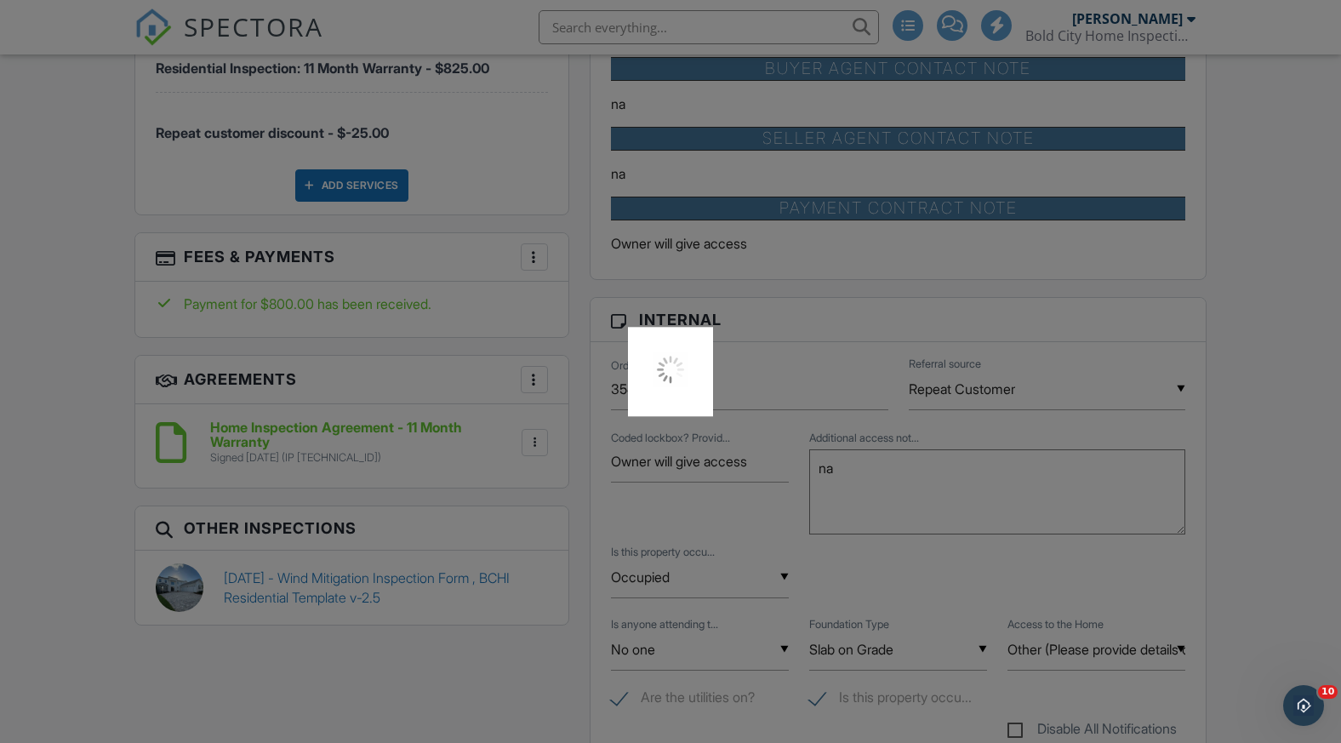
scroll to position [0, 0]
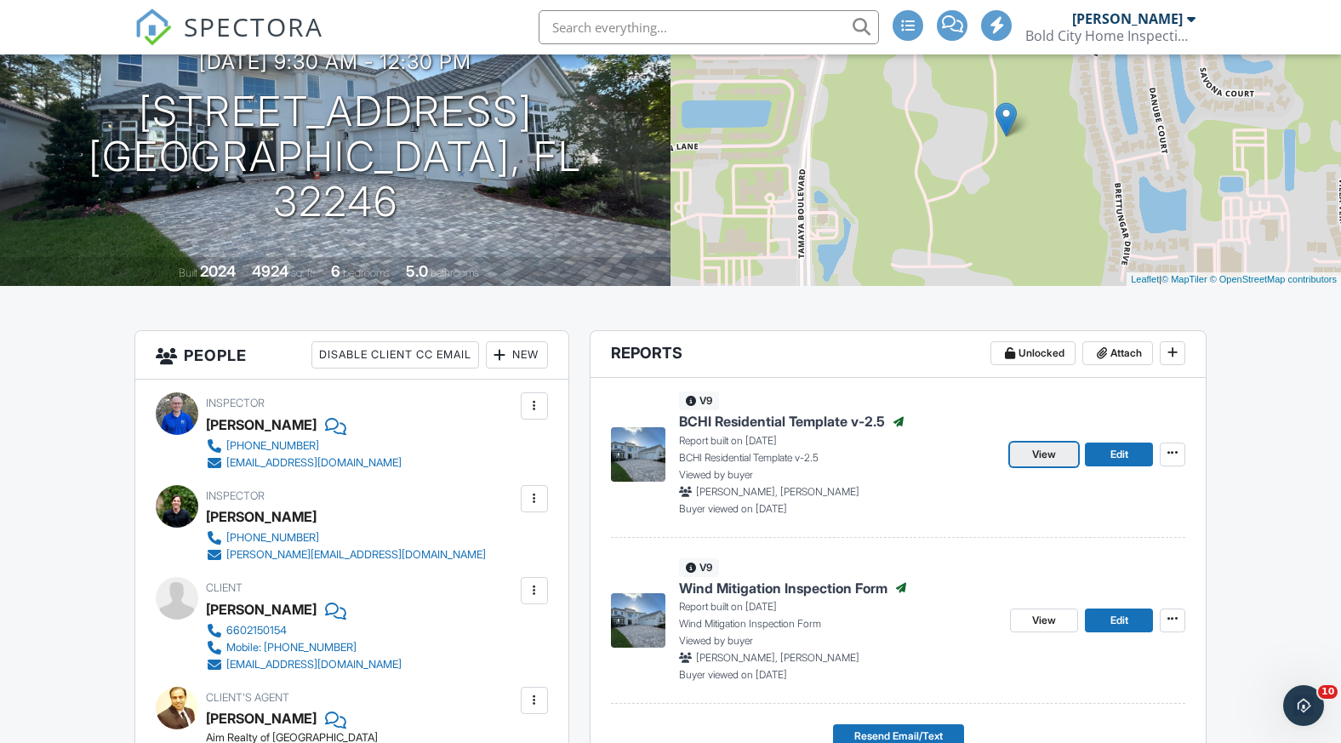
click at [1057, 450] on link "View" at bounding box center [1044, 455] width 68 height 24
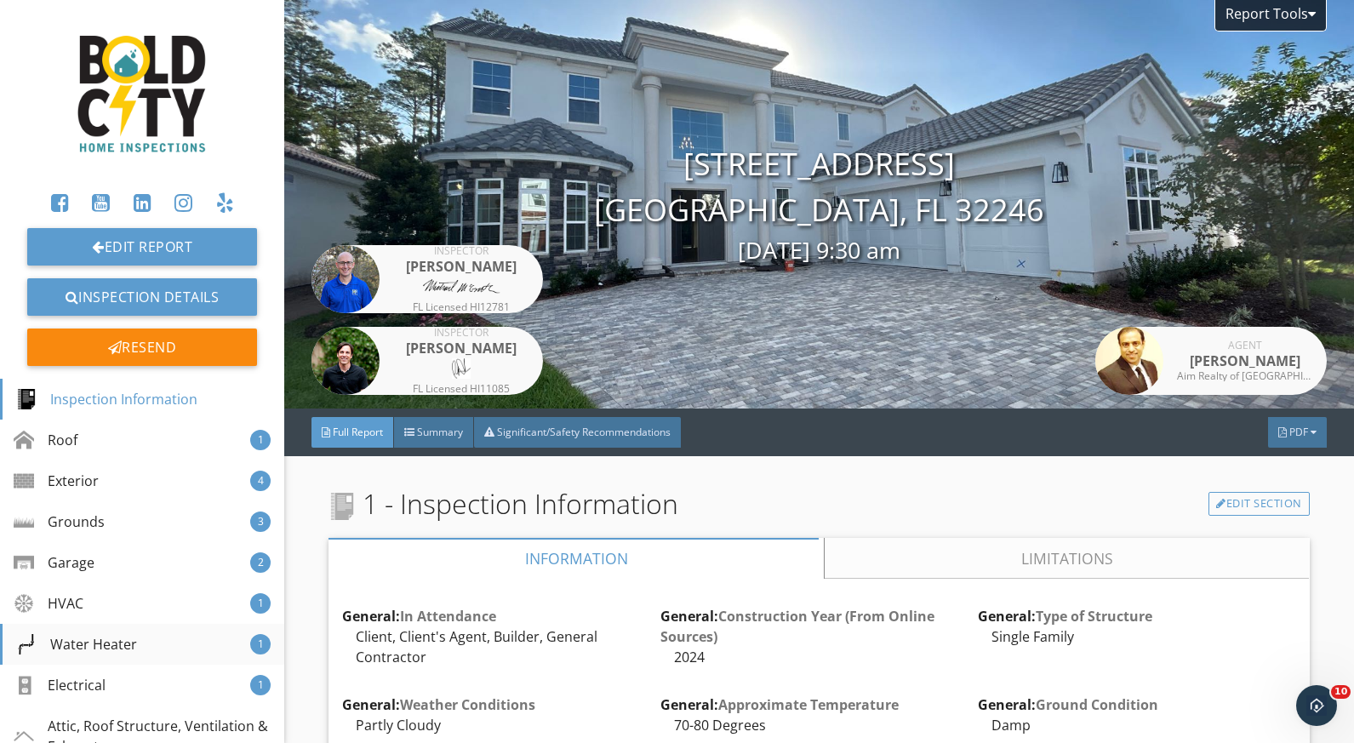
click at [93, 646] on div "Water Heater" at bounding box center [76, 644] width 121 height 20
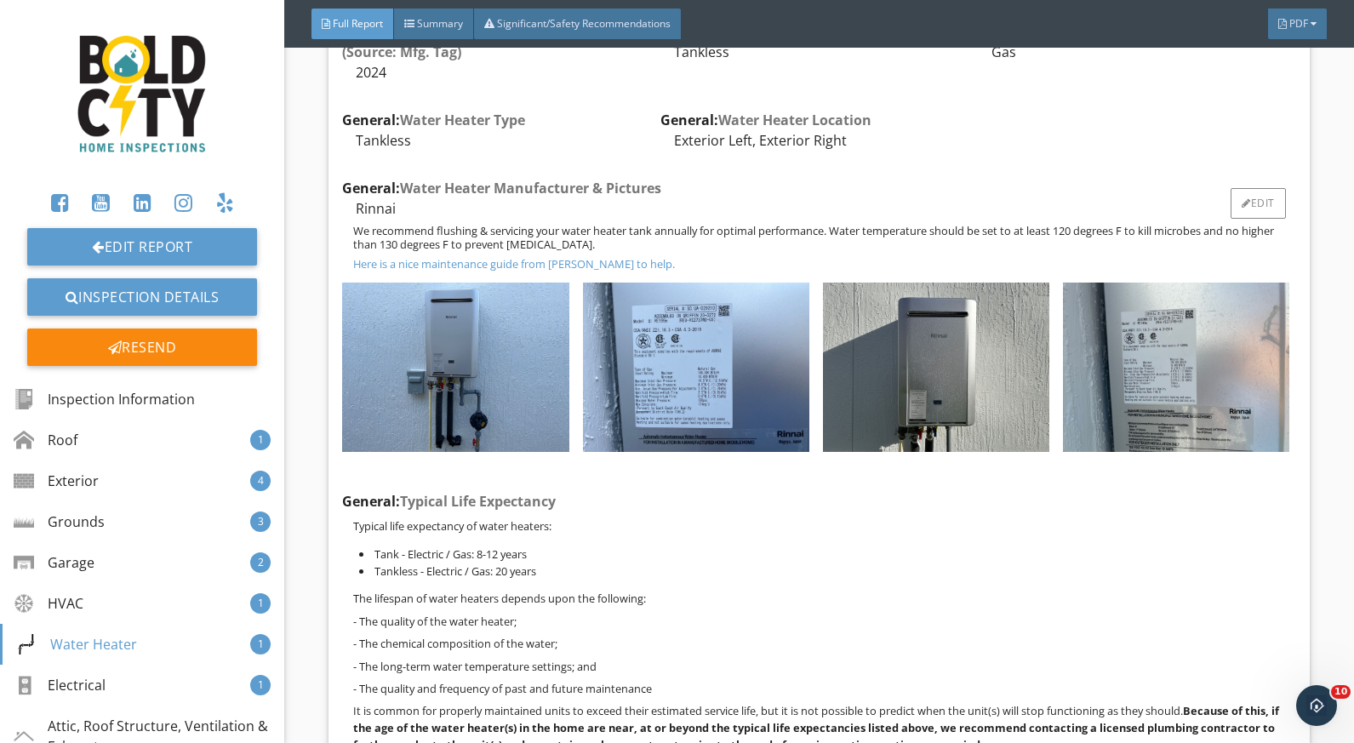
scroll to position [16143, 0]
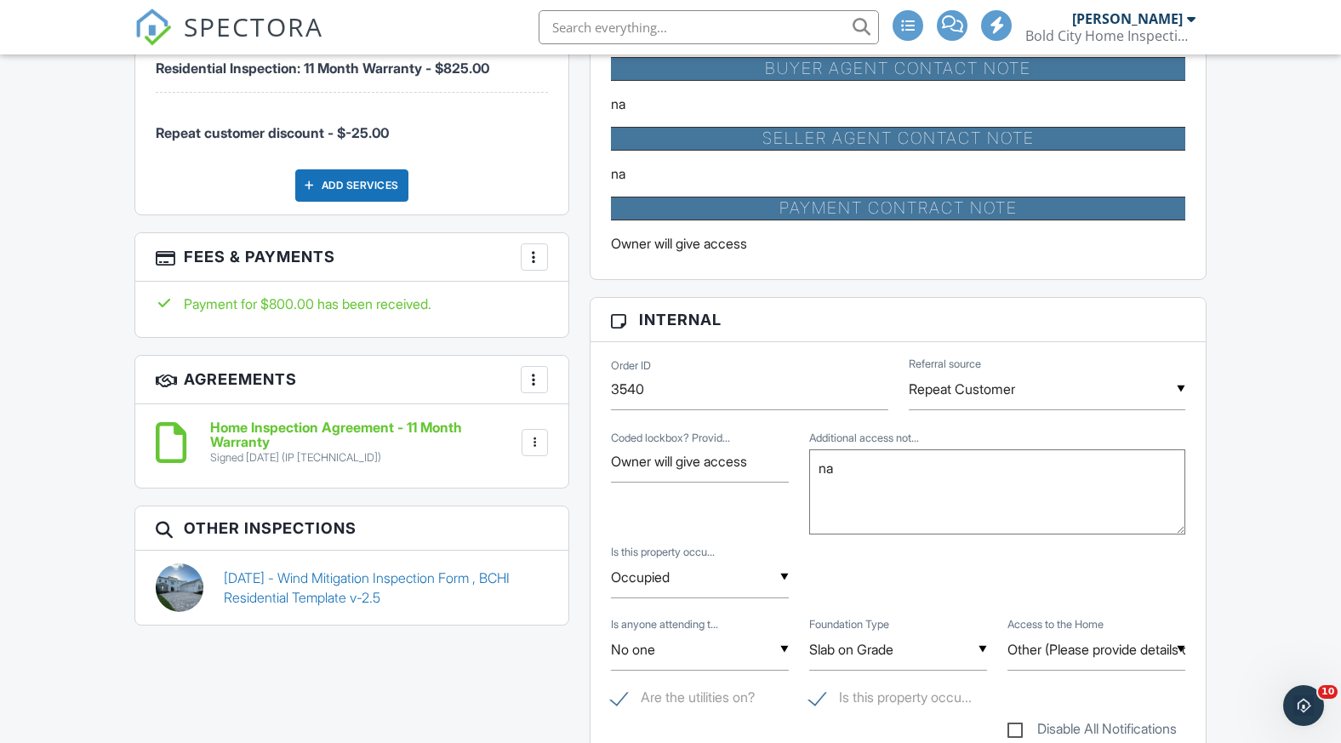
click at [211, 31] on span "SPECTORA" at bounding box center [254, 27] width 140 height 36
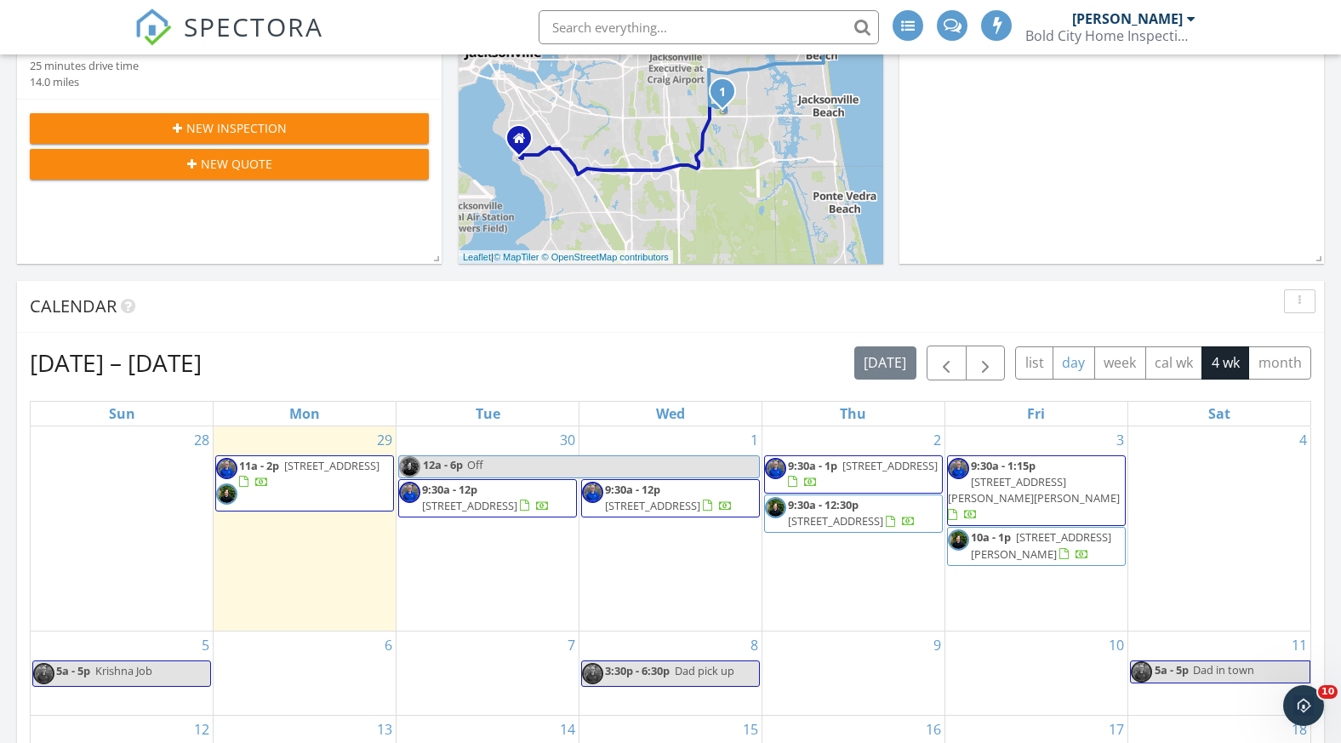
scroll to position [407, 0]
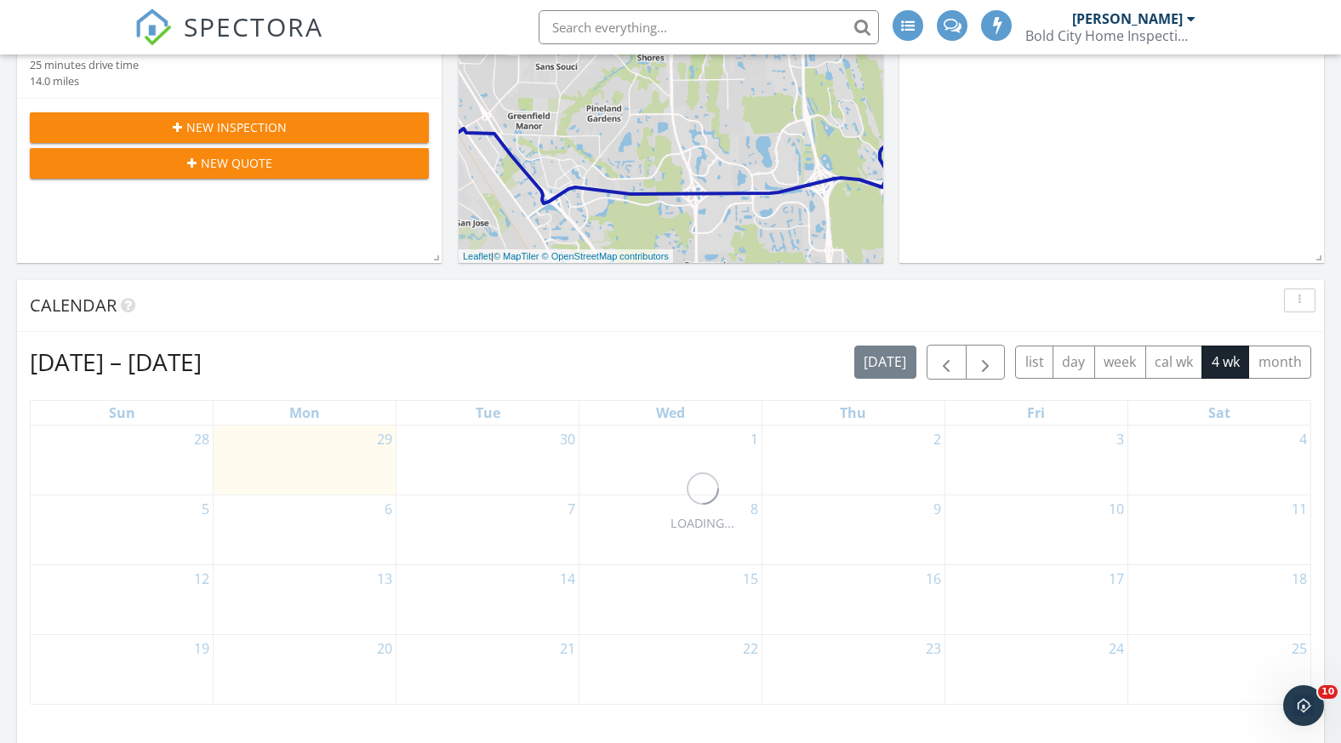
scroll to position [344, 0]
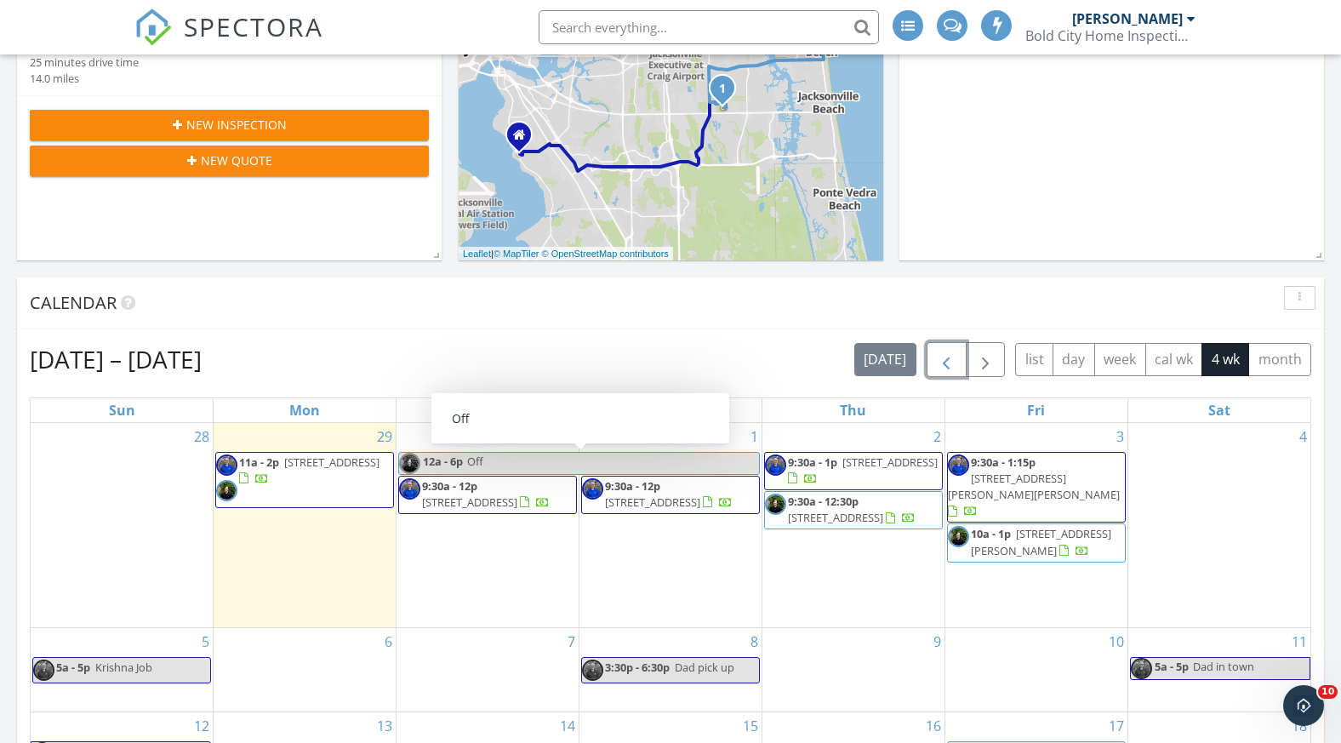
click at [947, 370] on span "button" at bounding box center [946, 360] width 20 height 20
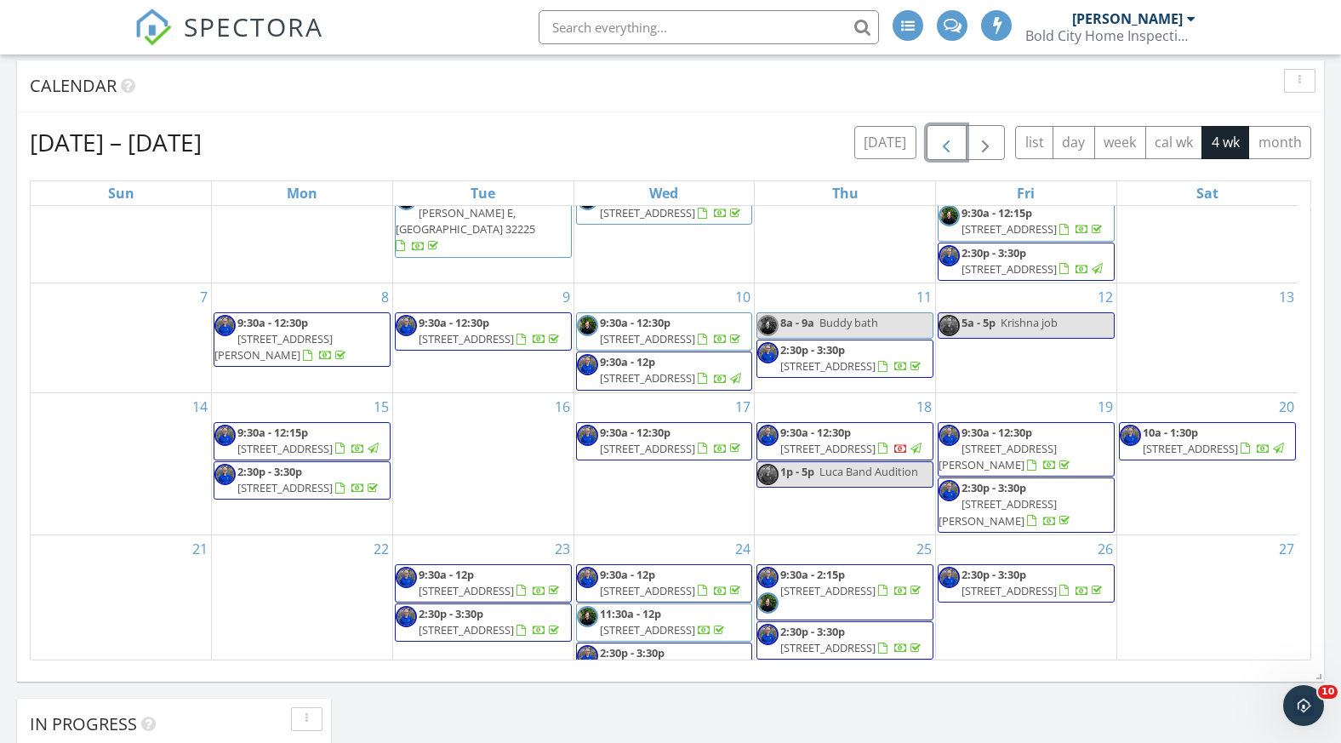
scroll to position [160, 0]
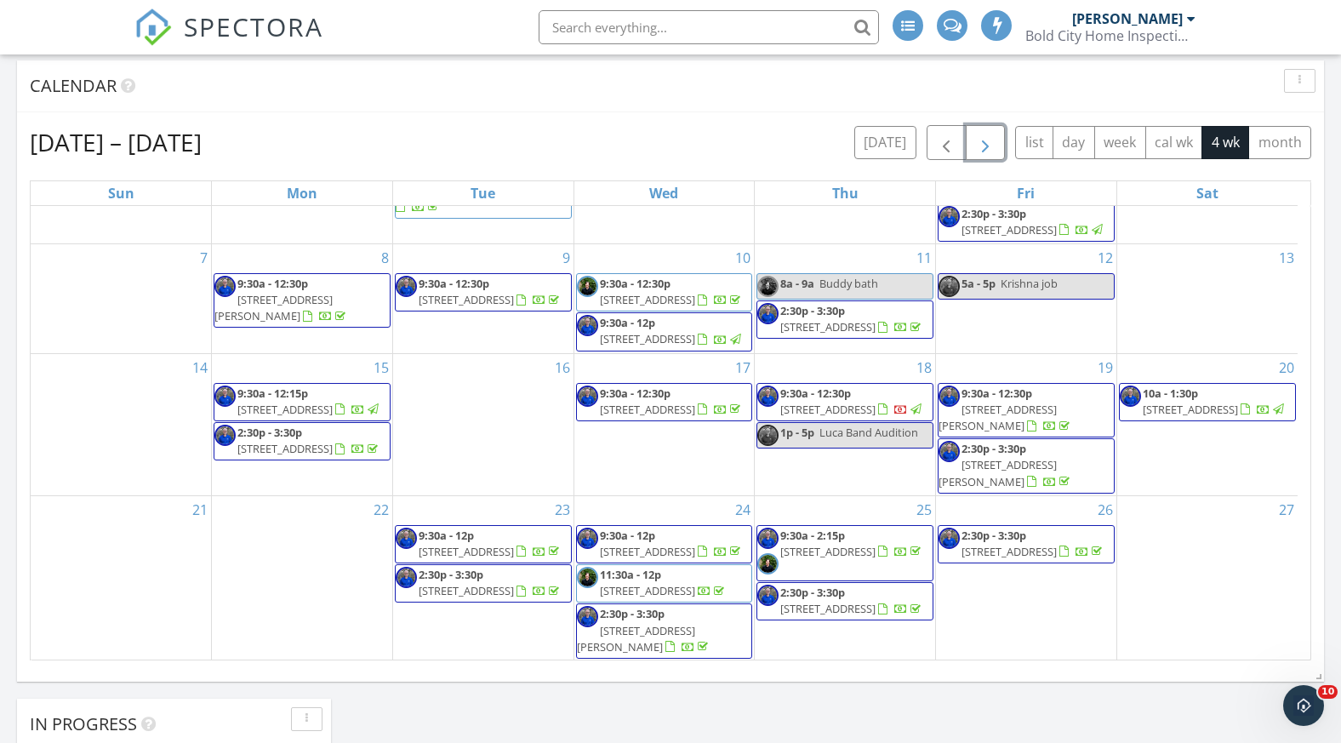
click at [978, 151] on span "button" at bounding box center [985, 143] width 20 height 20
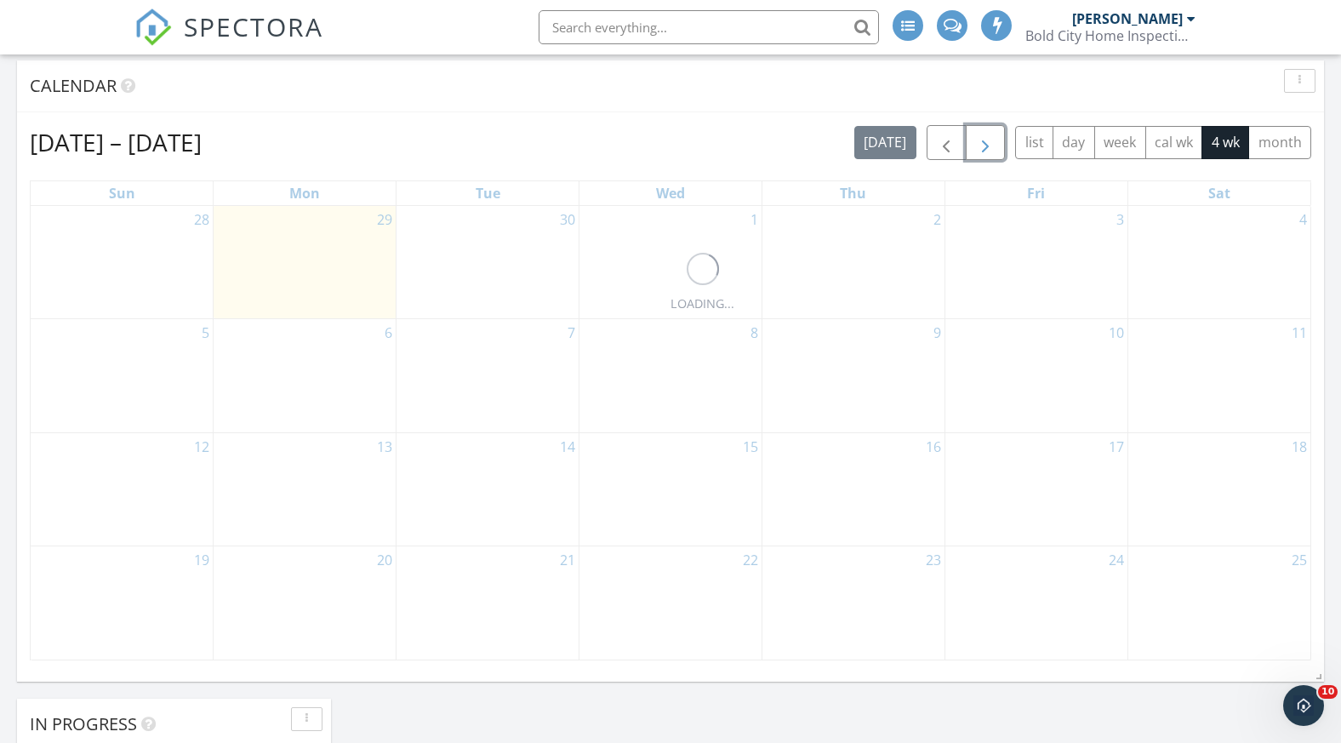
scroll to position [0, 0]
